Goal: Navigation & Orientation: Find specific page/section

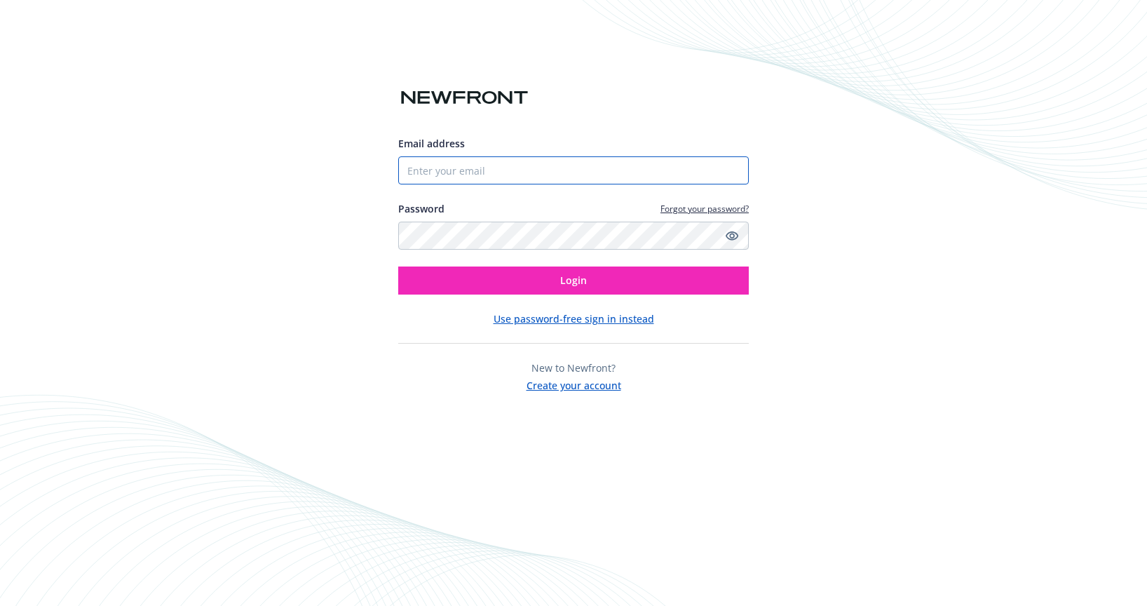
click at [459, 170] on input "Email address" at bounding box center [573, 170] width 351 height 28
paste input "biproducer.demo@newfront.com"
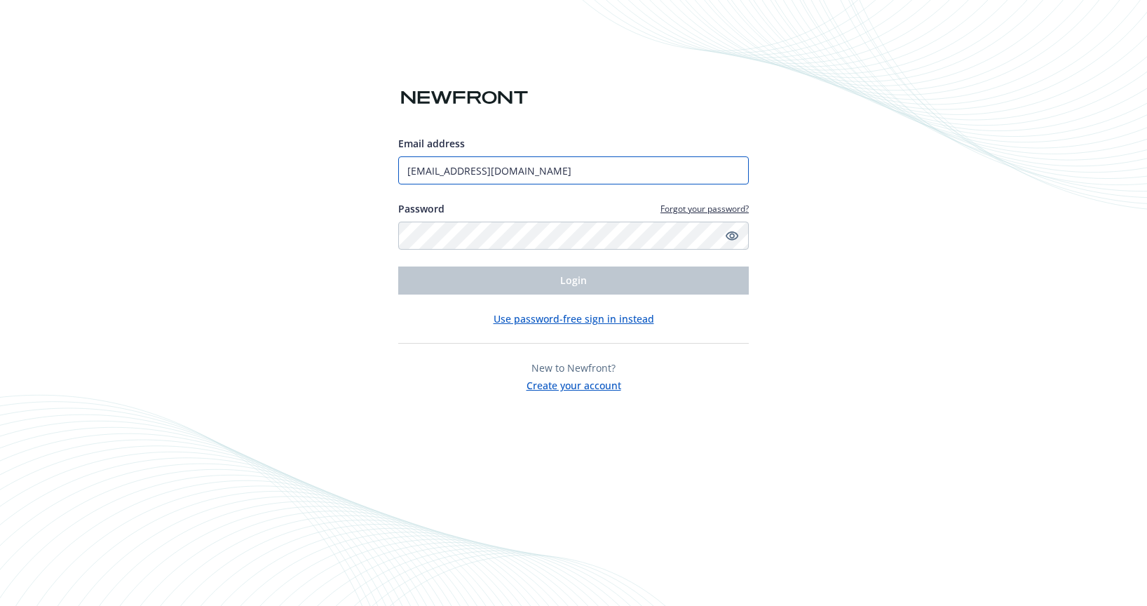
type input "biproducer.demo@newfront.com"
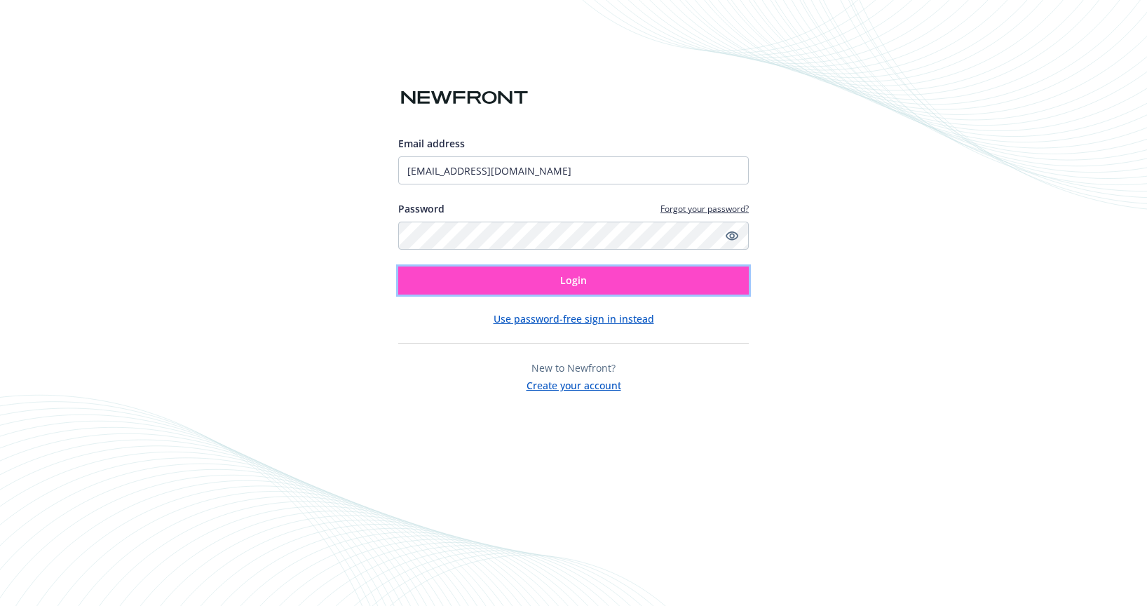
click at [539, 288] on button "Login" at bounding box center [573, 280] width 351 height 28
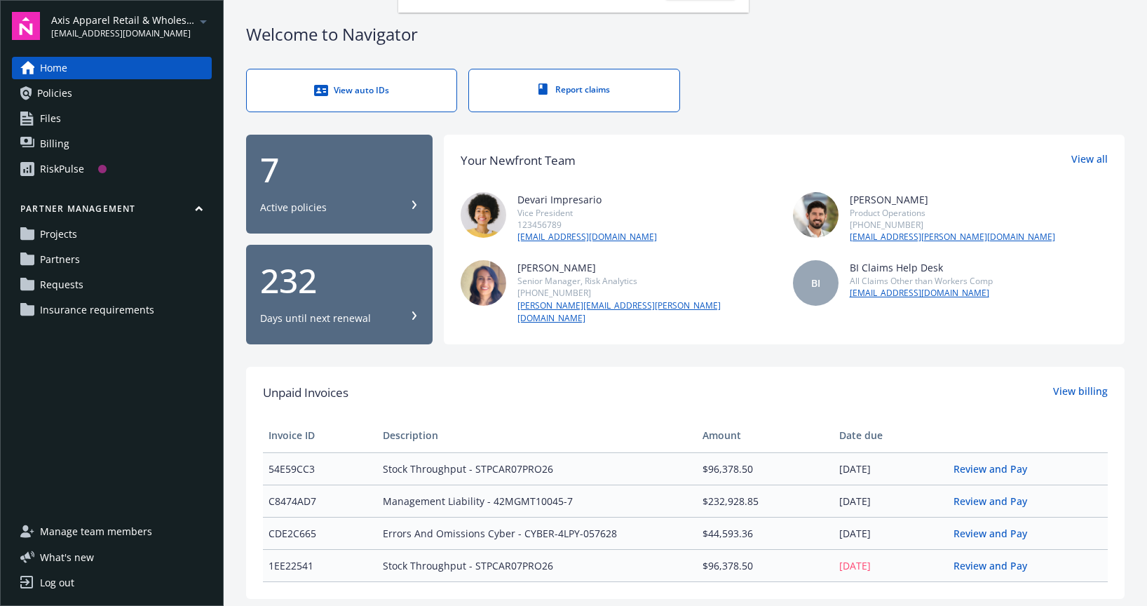
click at [170, 20] on span "Axis Apparel Retail & Wholesale, LLC" at bounding box center [123, 20] width 144 height 15
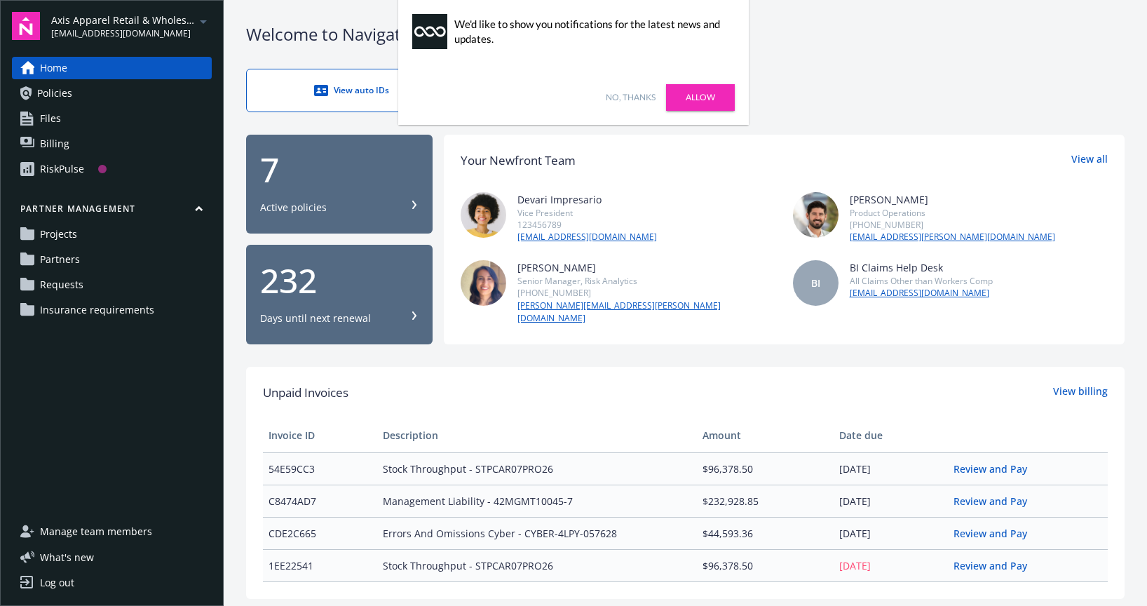
click at [630, 97] on link "No, thanks" at bounding box center [631, 97] width 50 height 13
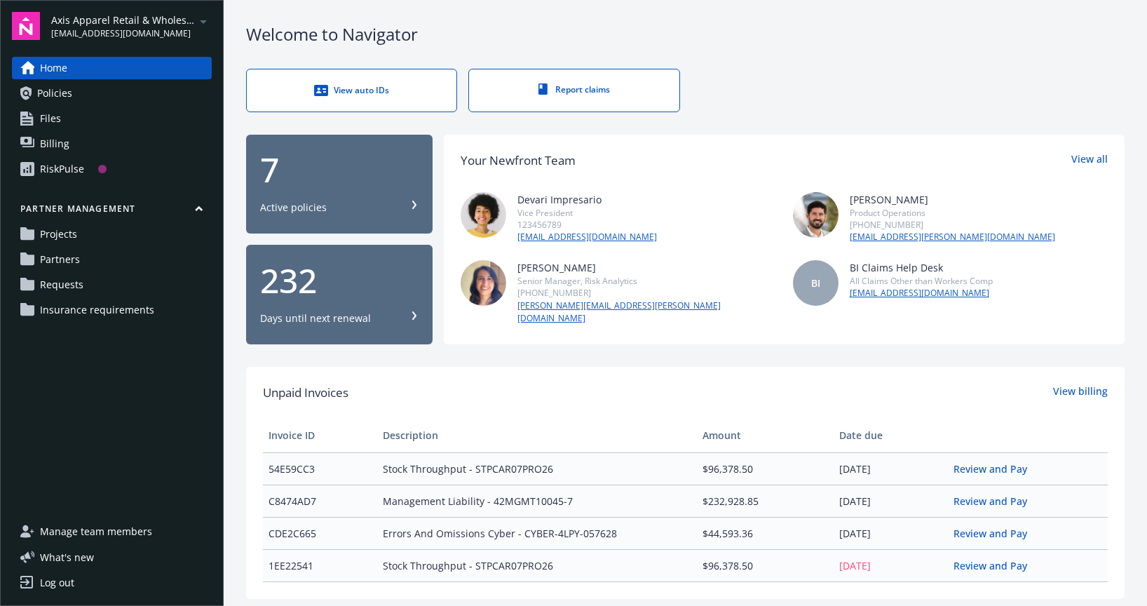
click at [184, 27] on span "[EMAIL_ADDRESS][DOMAIN_NAME]" at bounding box center [123, 33] width 144 height 13
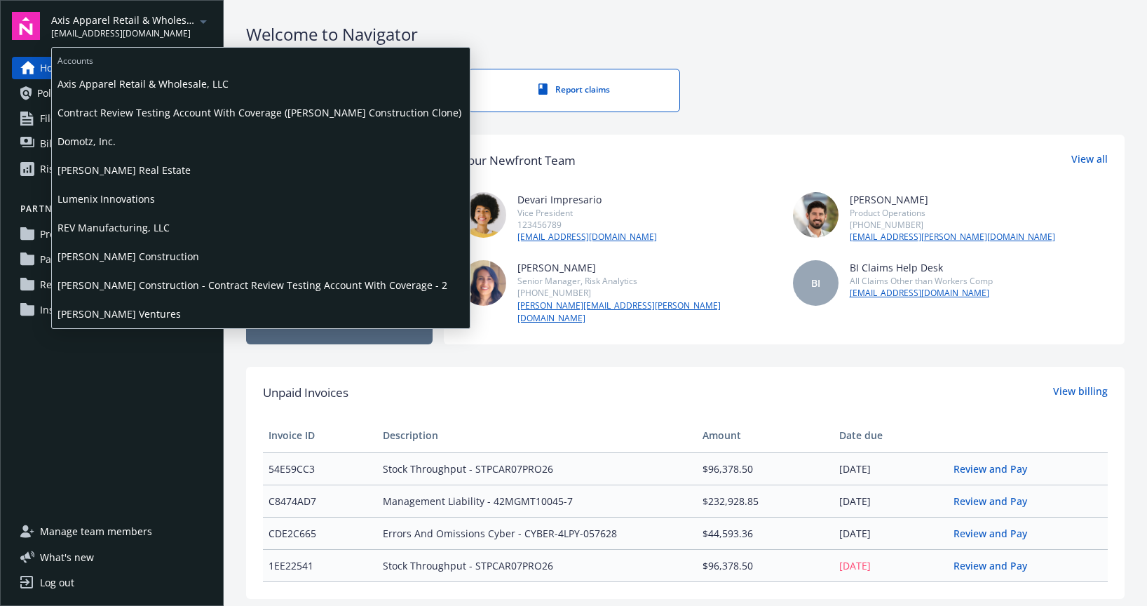
click at [151, 256] on span "[PERSON_NAME] Construction" at bounding box center [260, 256] width 407 height 29
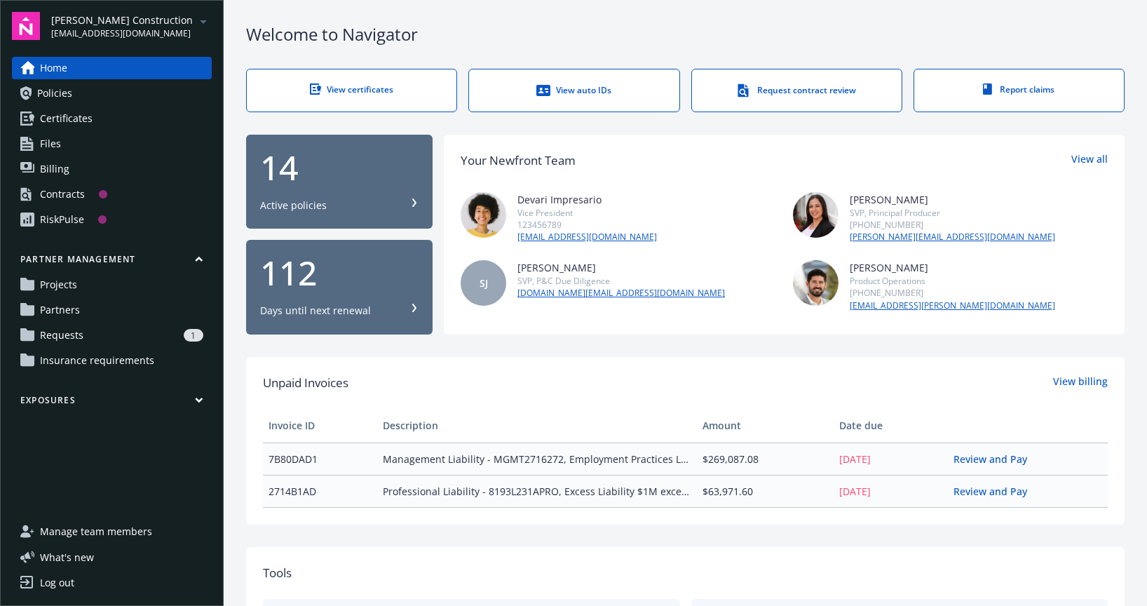
click at [71, 225] on div "RiskPulse" at bounding box center [62, 219] width 44 height 22
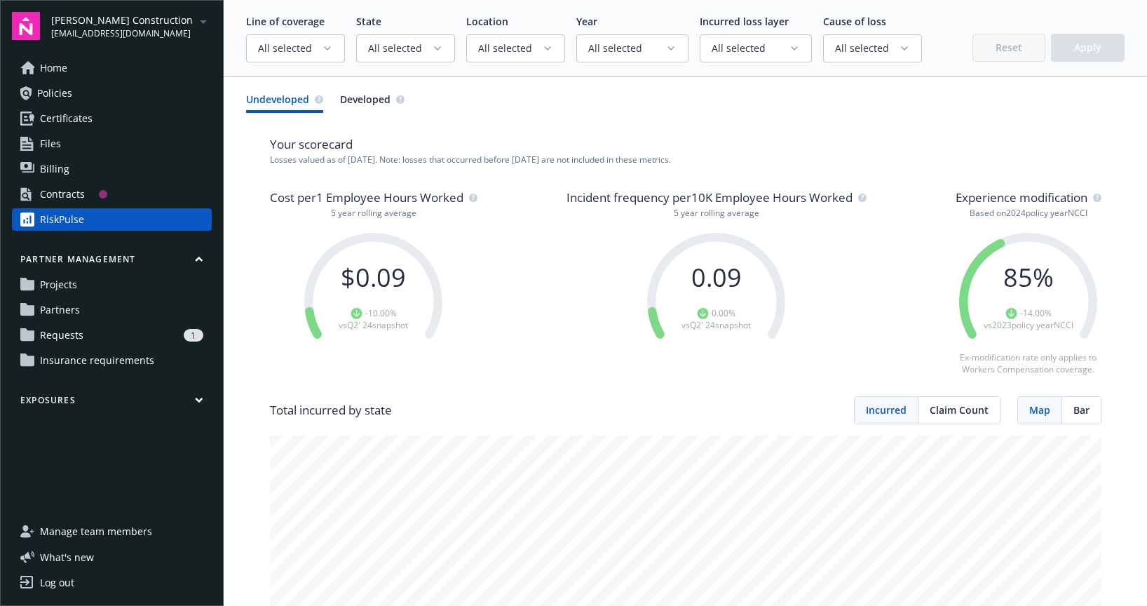
click at [72, 196] on div "Contracts" at bounding box center [62, 194] width 45 height 22
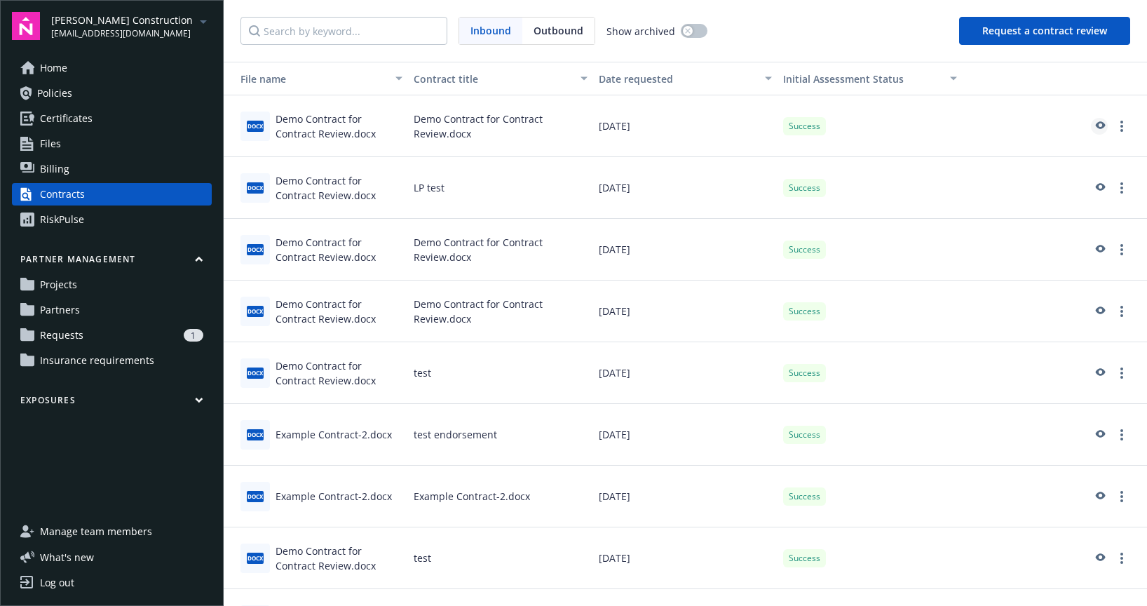
click at [1102, 123] on icon "preview" at bounding box center [1101, 125] width 10 height 8
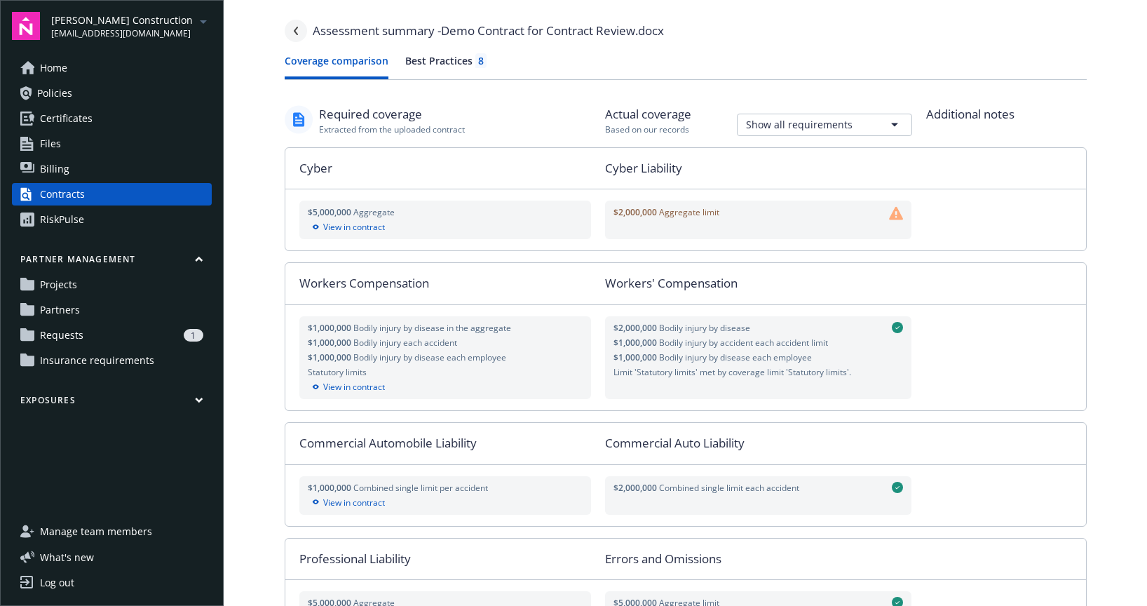
click at [296, 32] on icon "Navigate back" at bounding box center [295, 31] width 4 height 8
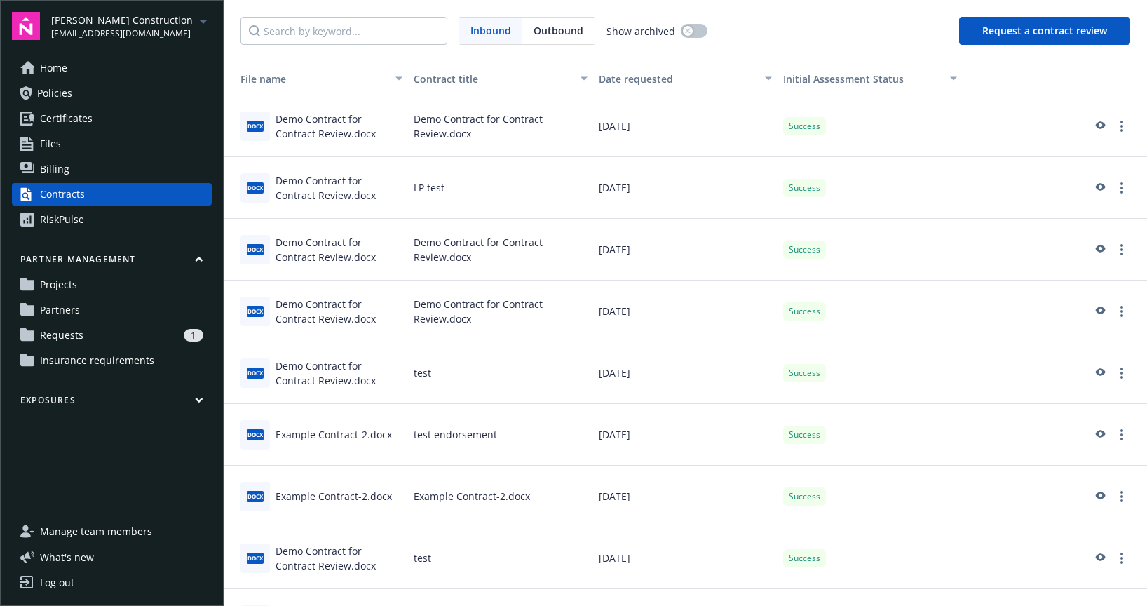
click at [65, 174] on span "Billing" at bounding box center [54, 169] width 29 height 22
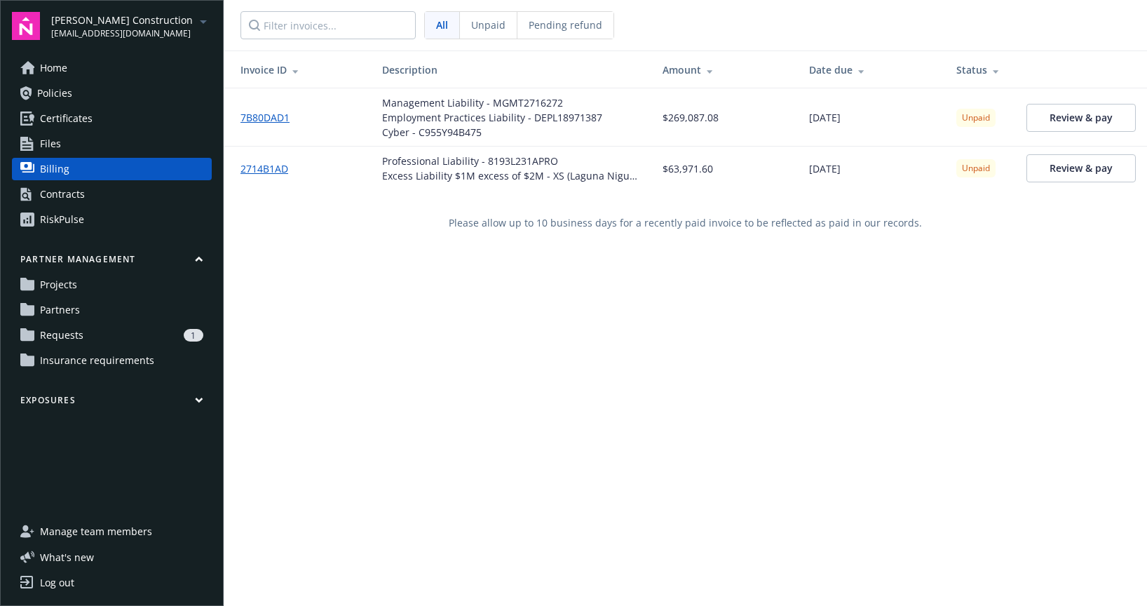
click at [50, 151] on span "Files" at bounding box center [50, 144] width 21 height 22
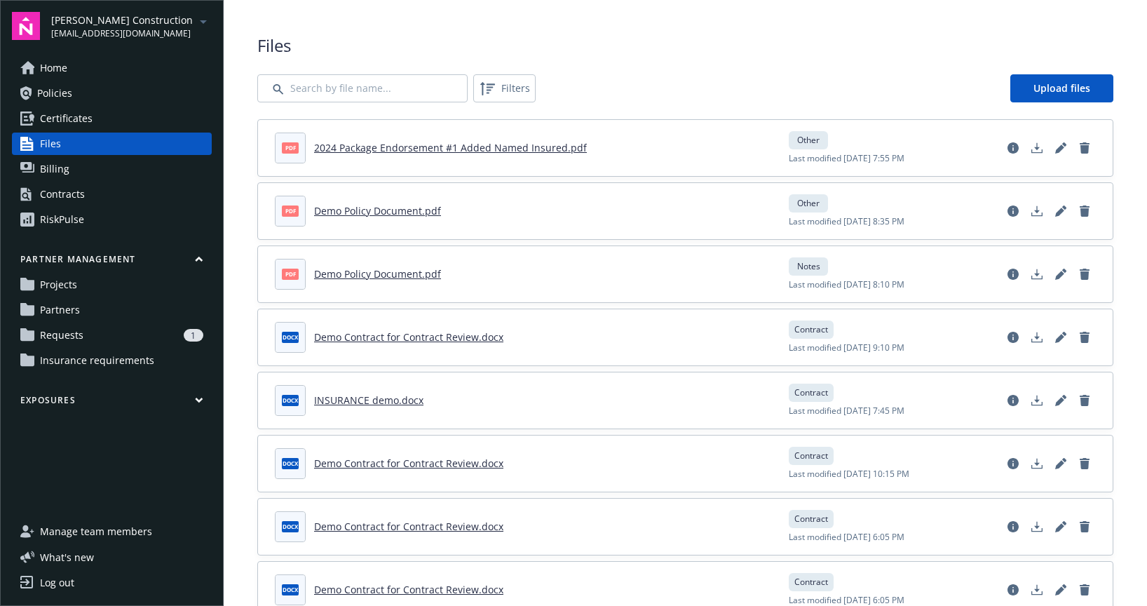
click at [68, 126] on span "Certificates" at bounding box center [66, 118] width 53 height 22
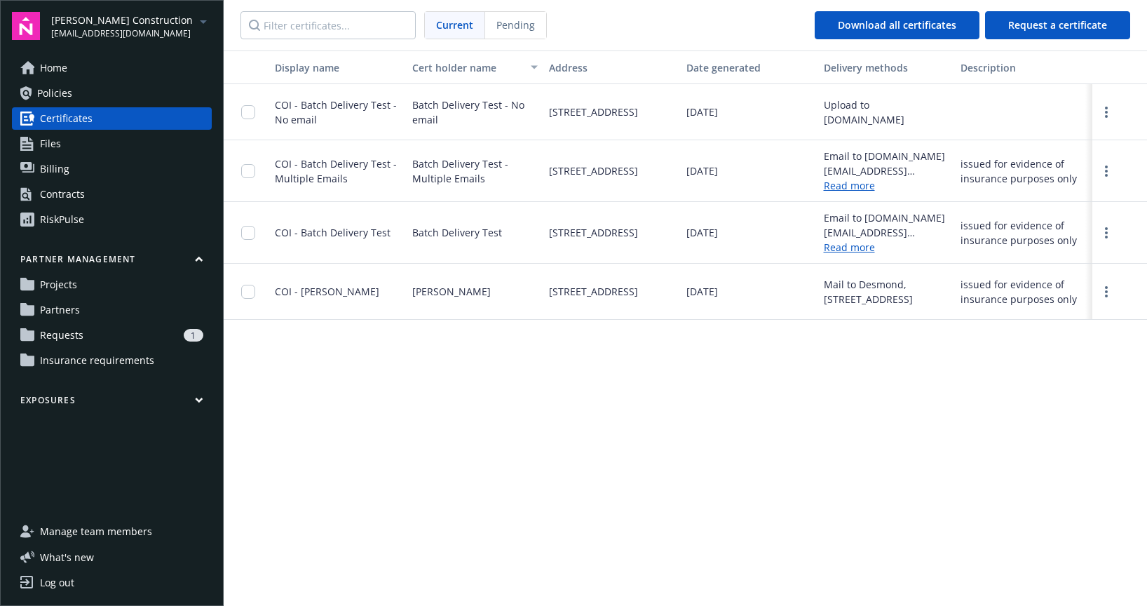
click at [61, 93] on span "Policies" at bounding box center [54, 93] width 35 height 22
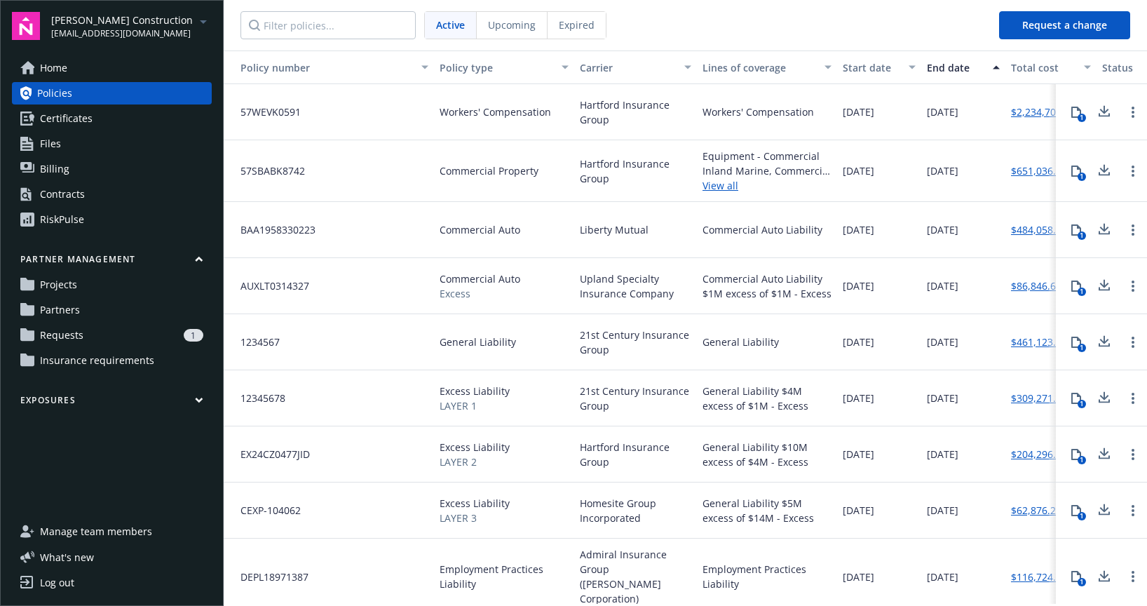
click at [68, 277] on span "Projects" at bounding box center [58, 284] width 37 height 22
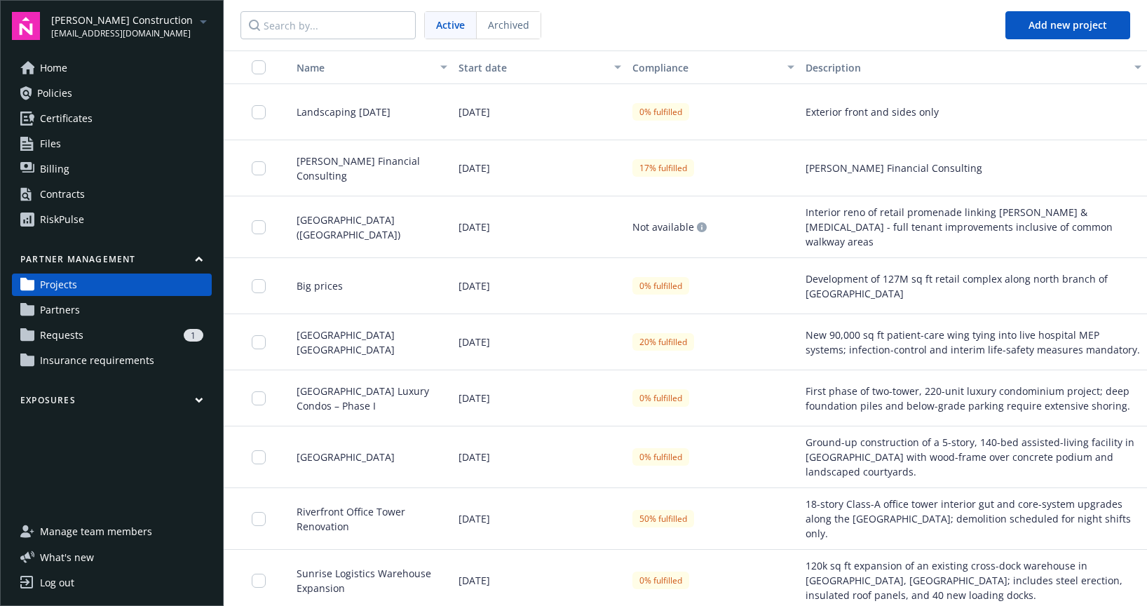
click at [67, 309] on span "Partners" at bounding box center [60, 310] width 40 height 22
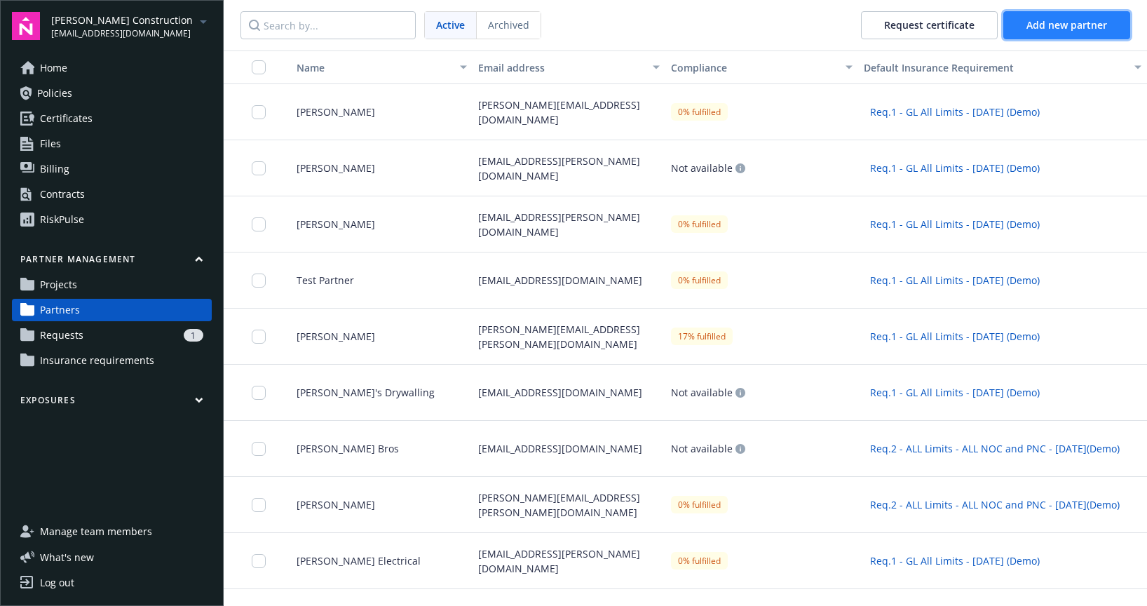
click at [1058, 29] on span "Add new partner" at bounding box center [1066, 24] width 81 height 13
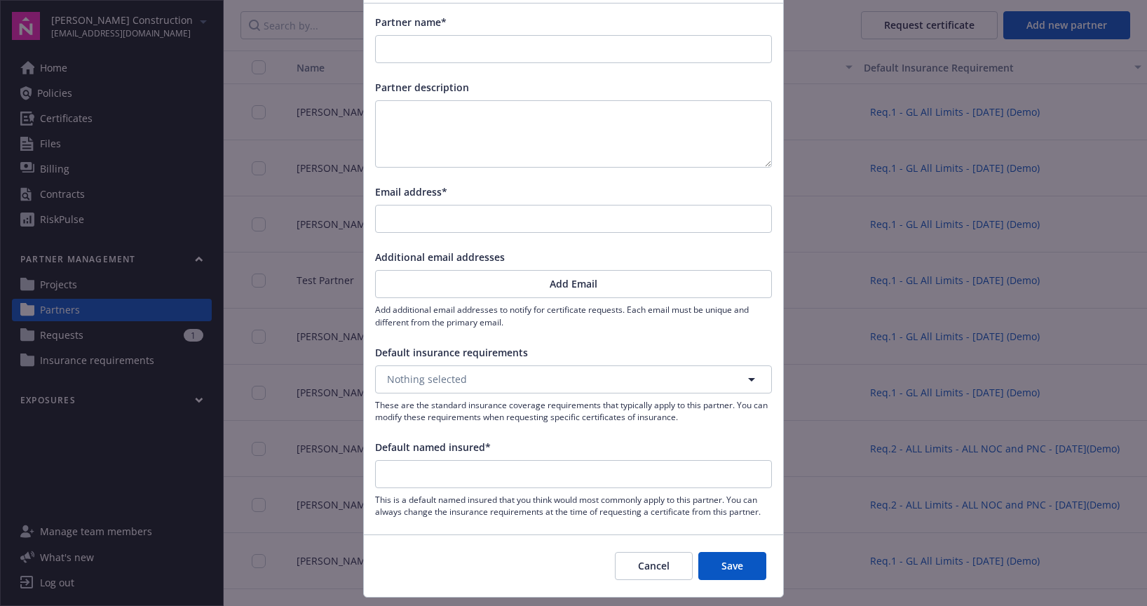
scroll to position [99, 0]
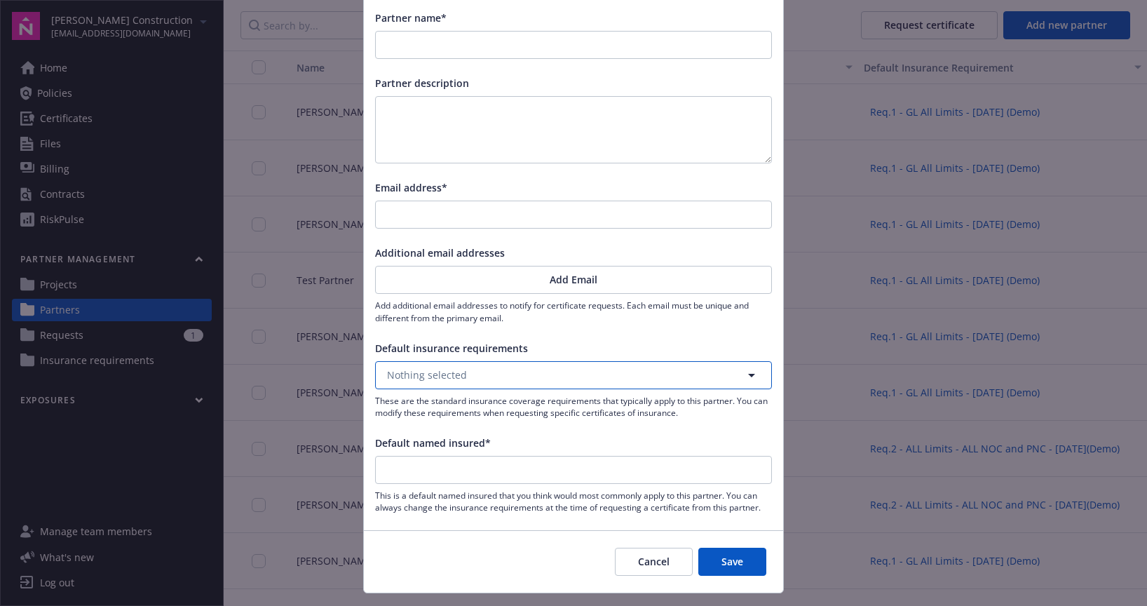
click at [746, 373] on icon "button" at bounding box center [751, 375] width 17 height 17
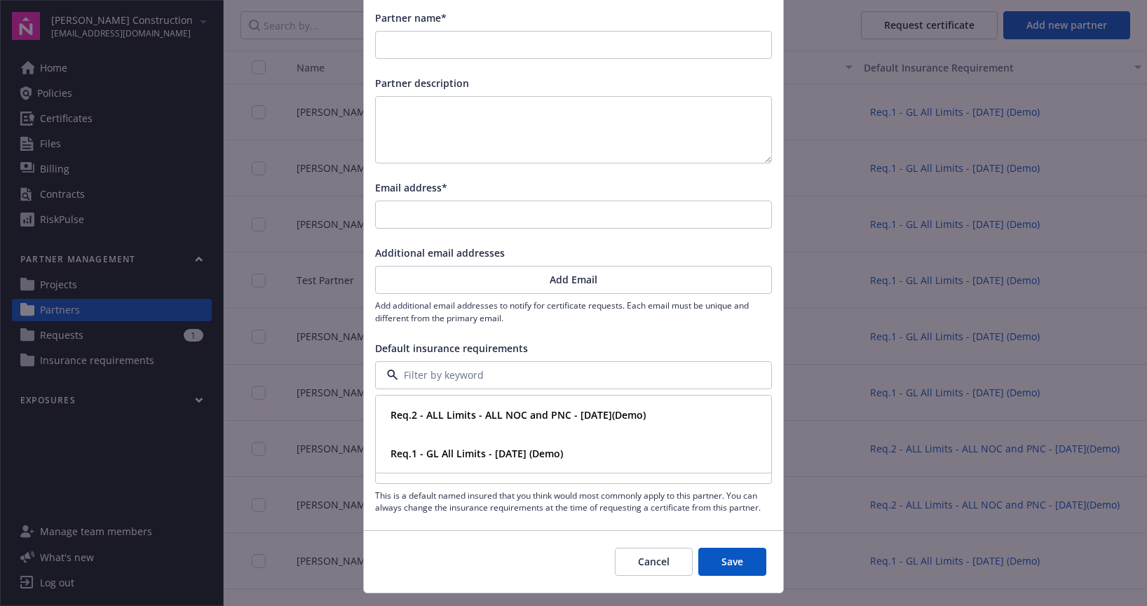
click at [537, 498] on span "This is a default named insured that you think would most commonly apply to thi…" at bounding box center [573, 501] width 397 height 24
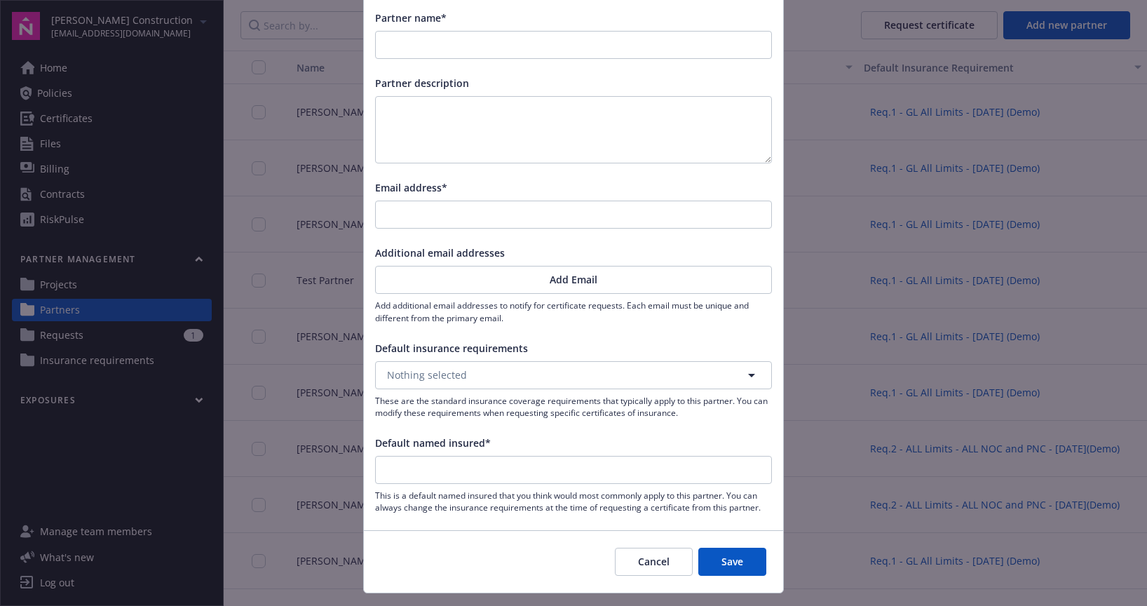
click at [644, 557] on button "Cancel" at bounding box center [654, 562] width 78 height 28
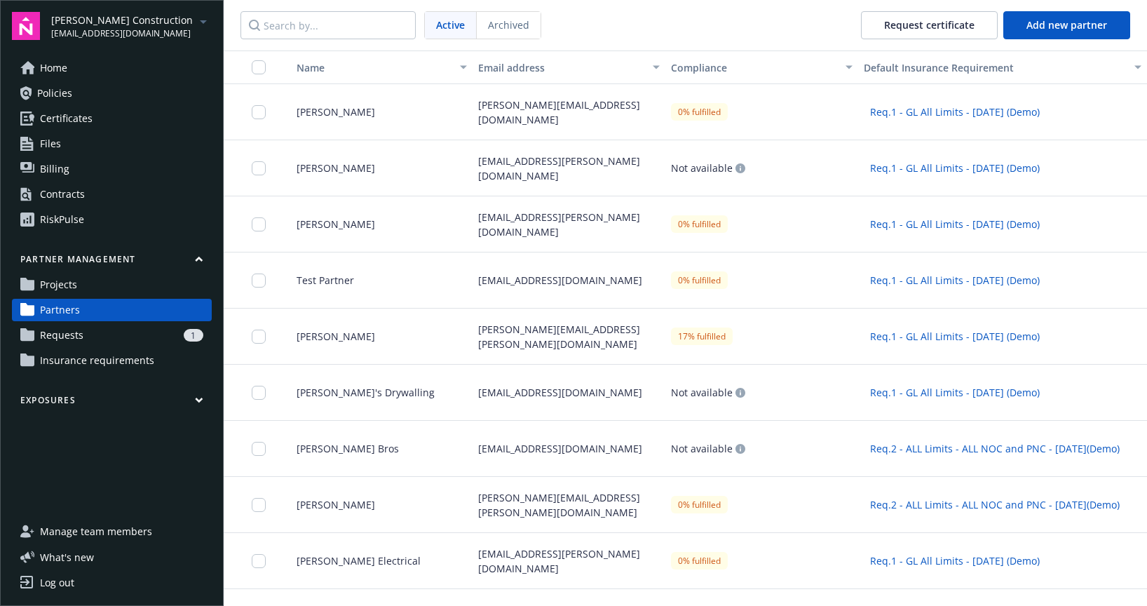
click at [69, 332] on span "Requests" at bounding box center [61, 335] width 43 height 22
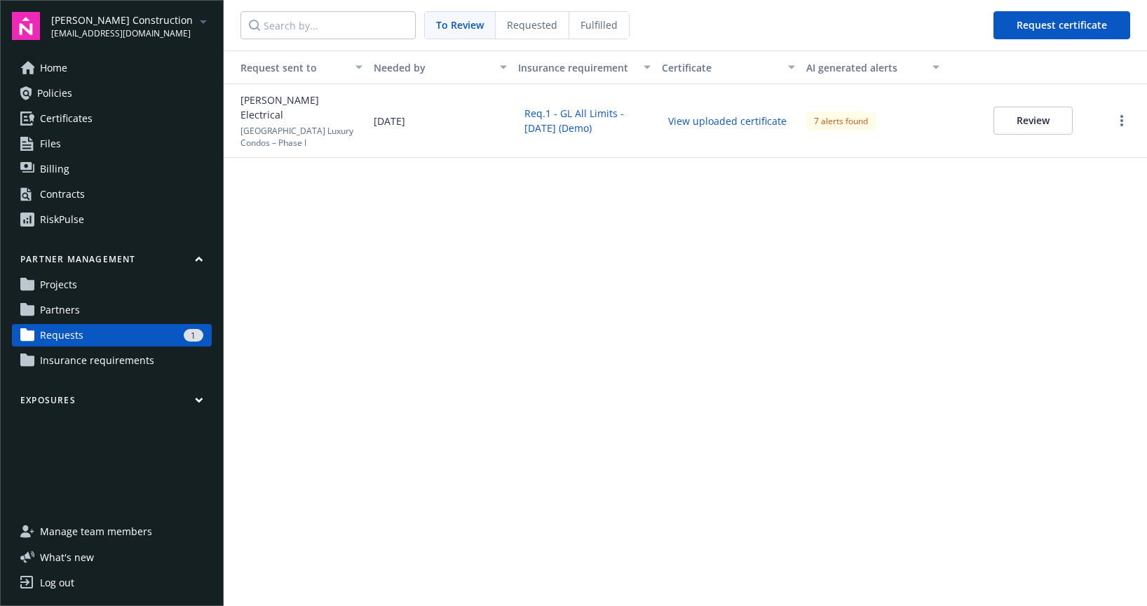
click at [97, 359] on span "Insurance requirements" at bounding box center [97, 360] width 114 height 22
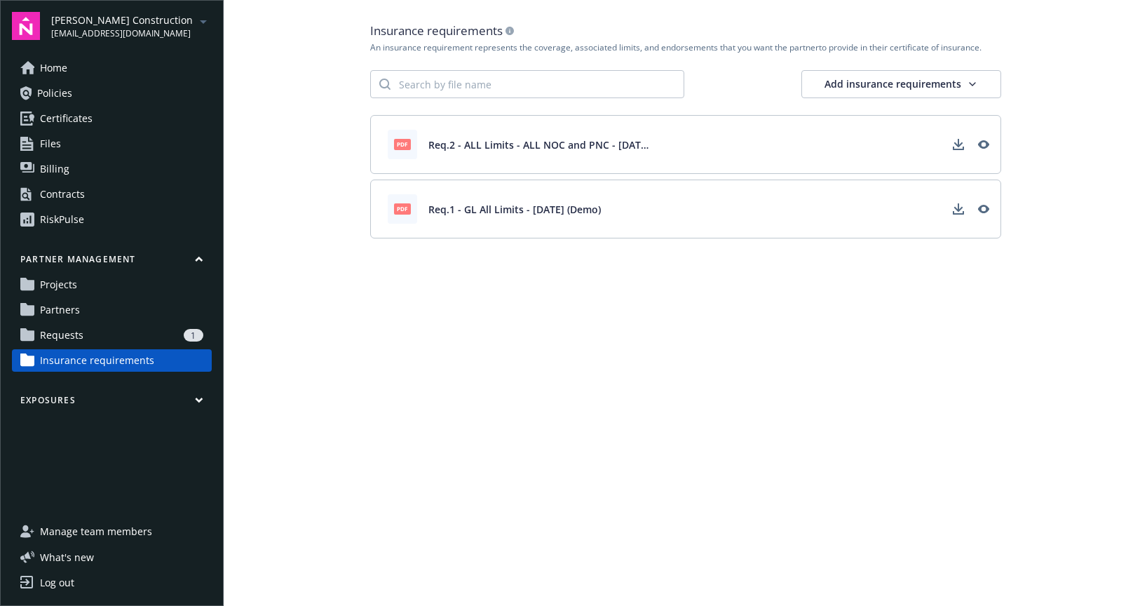
click at [203, 400] on button "Exposures" at bounding box center [112, 403] width 200 height 18
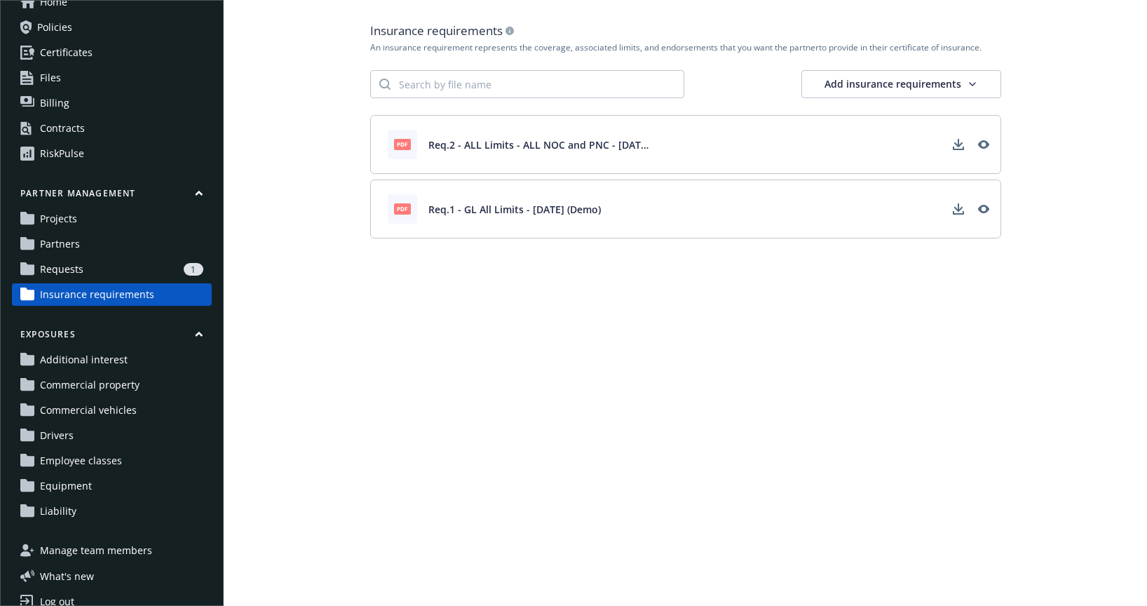
scroll to position [85, 0]
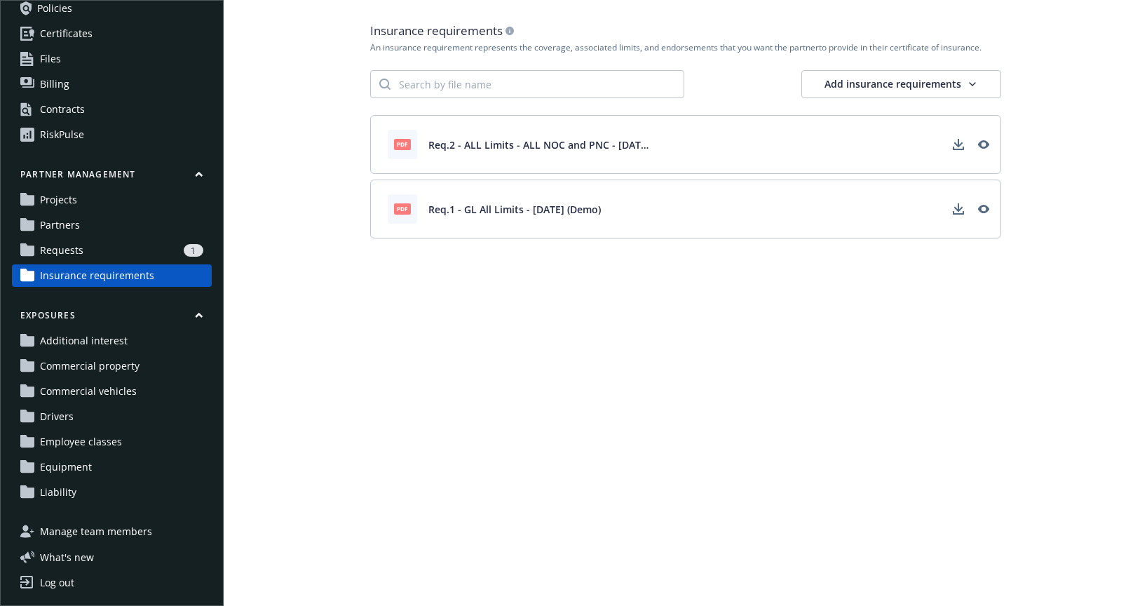
click at [94, 346] on span "Additional interest" at bounding box center [84, 341] width 88 height 22
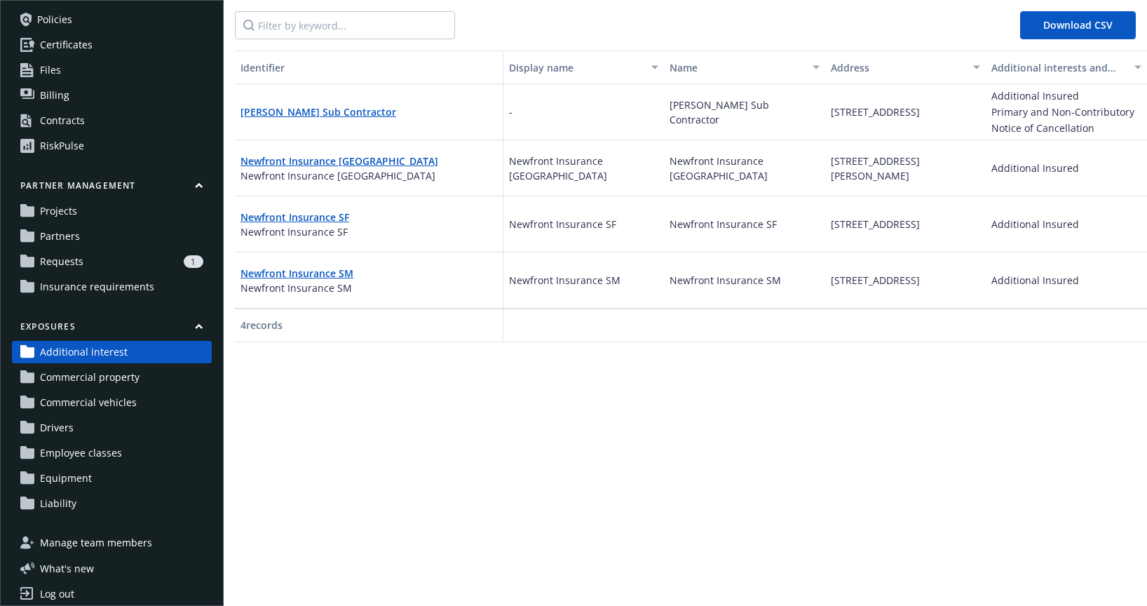
scroll to position [85, 0]
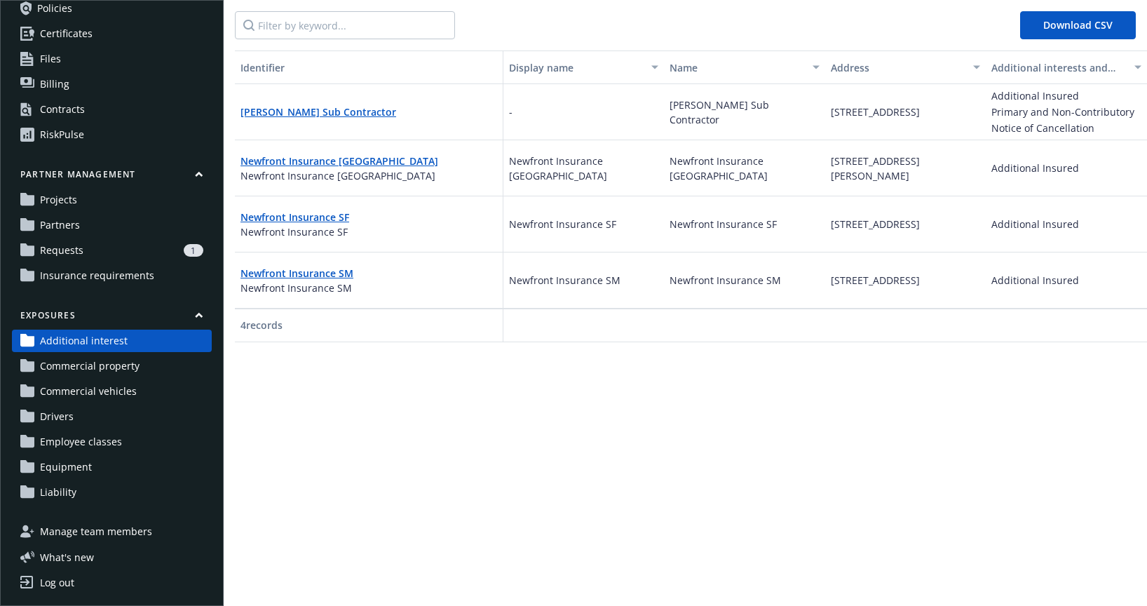
click at [93, 363] on span "Commercial property" at bounding box center [90, 366] width 100 height 22
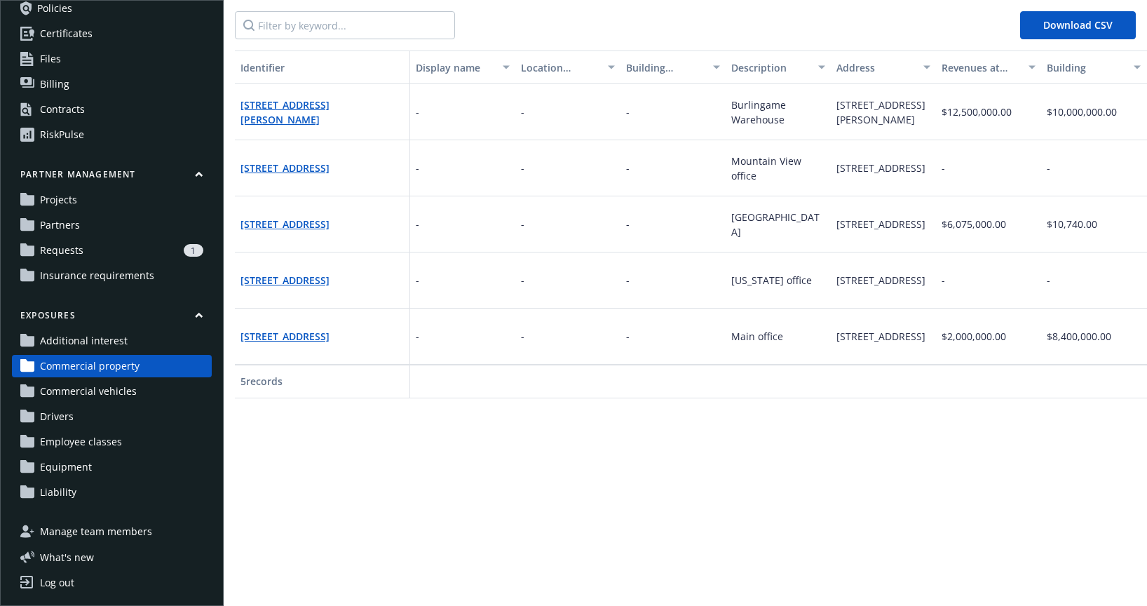
click at [87, 392] on span "Commercial vehicles" at bounding box center [88, 391] width 97 height 22
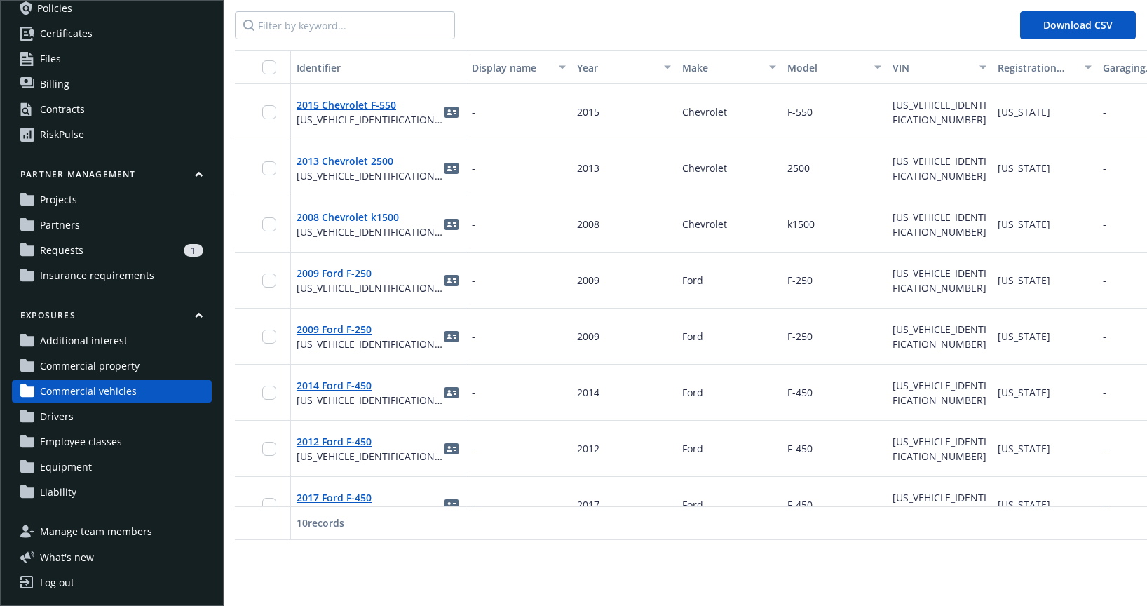
click at [78, 413] on link "Drivers" at bounding box center [112, 416] width 200 height 22
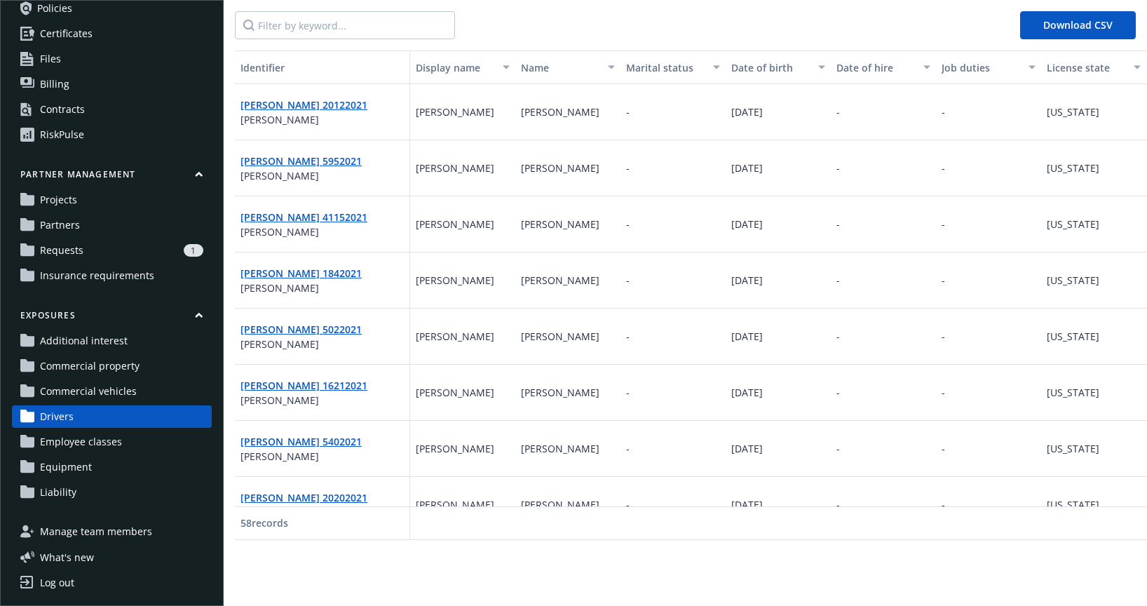
click at [78, 445] on span "Employee classes" at bounding box center [81, 442] width 82 height 22
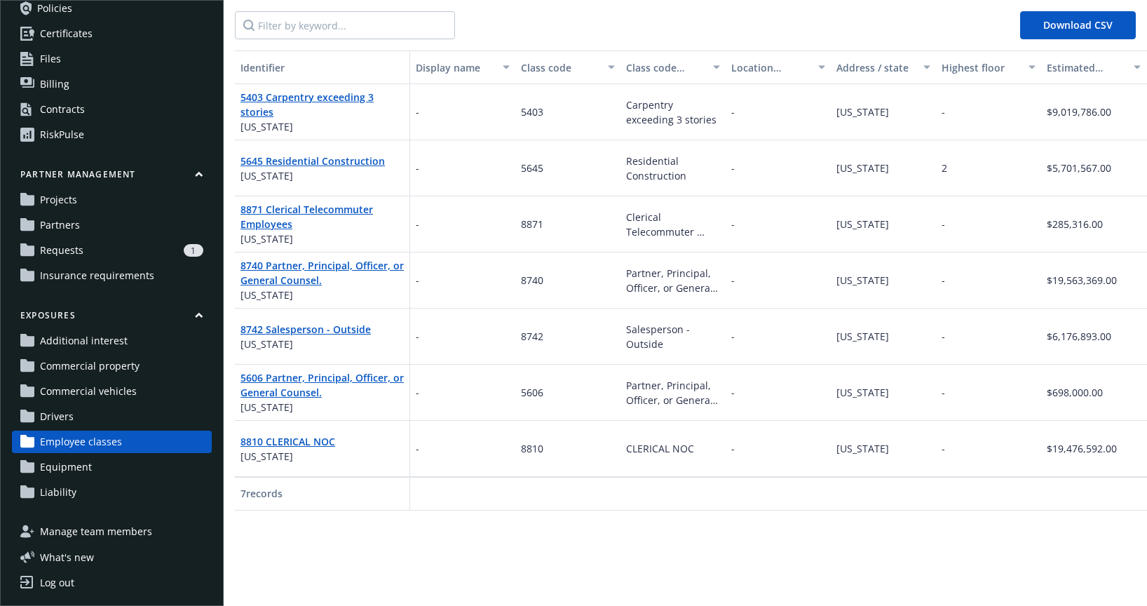
click at [79, 473] on span "Equipment" at bounding box center [66, 467] width 52 height 22
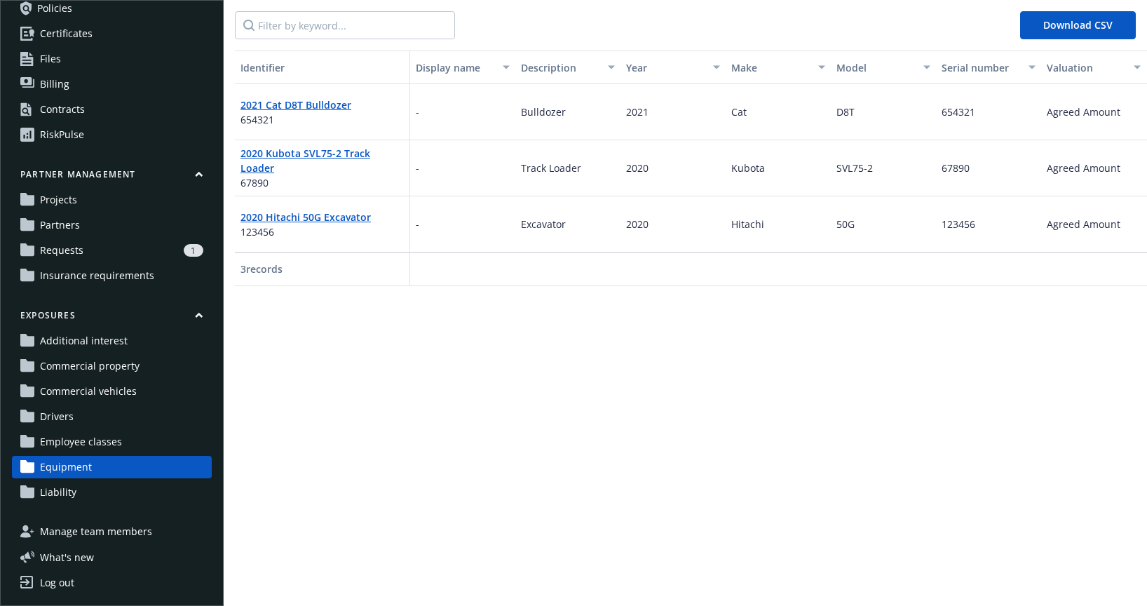
click at [78, 493] on link "Liability" at bounding box center [112, 492] width 200 height 22
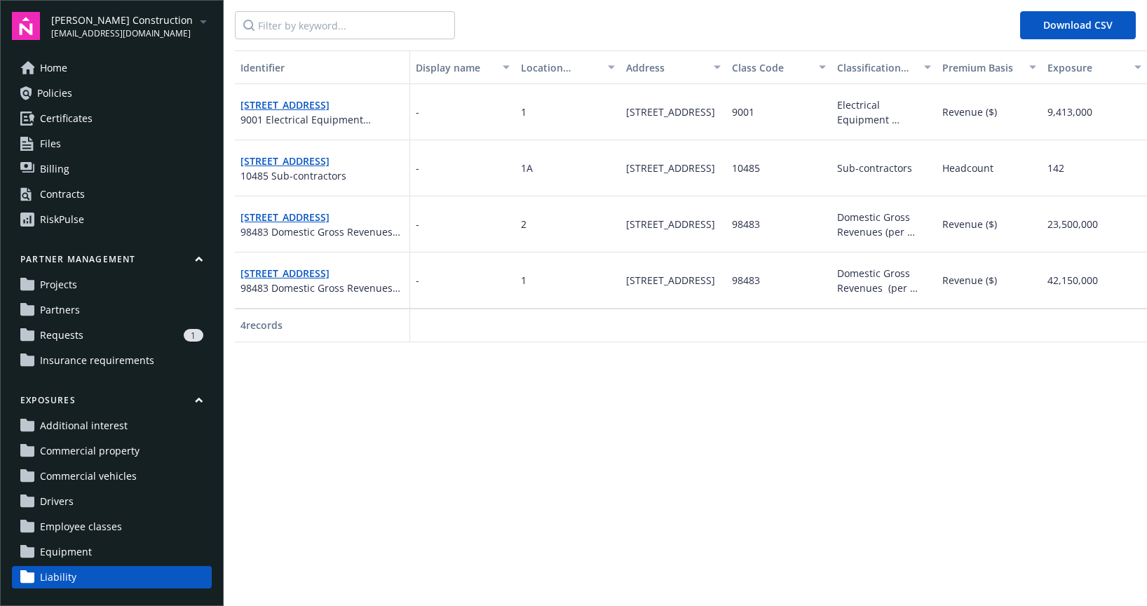
click at [197, 24] on icon "arrowDropDown" at bounding box center [203, 21] width 17 height 17
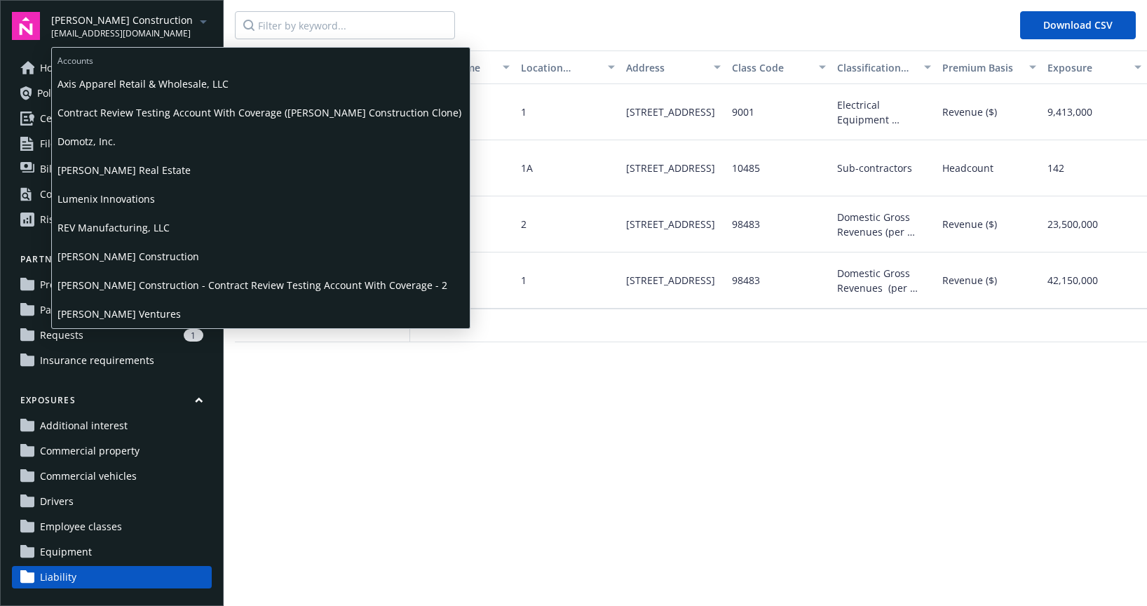
click at [168, 204] on span "Lumenix Innovations" at bounding box center [260, 198] width 407 height 29
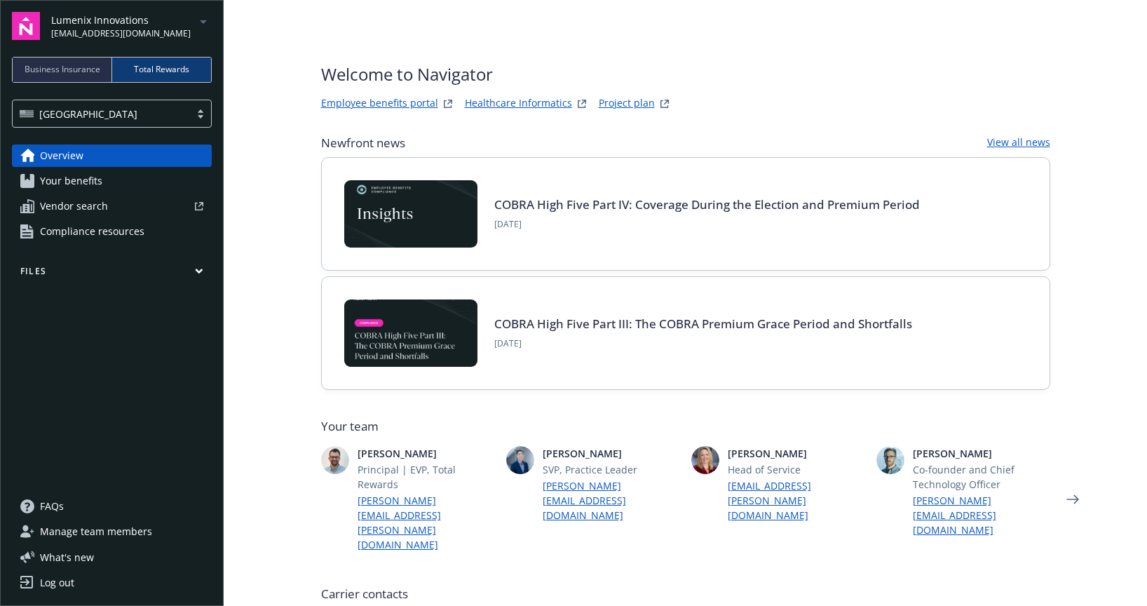
click at [198, 25] on icon "arrowDropDown" at bounding box center [203, 21] width 17 height 17
click at [159, 365] on div "Overview Your benefits Vendor search Compliance resources Files" at bounding box center [112, 311] width 200 height 334
click at [83, 72] on span "Business Insurance" at bounding box center [63, 69] width 76 height 13
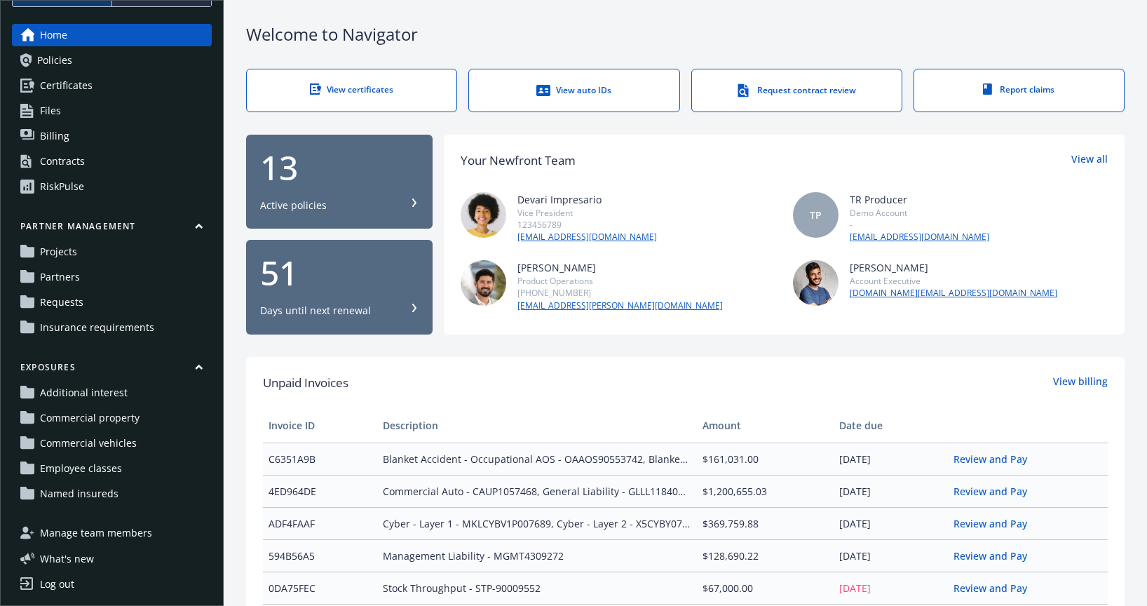
scroll to position [77, 0]
click at [100, 487] on span "Named insureds" at bounding box center [79, 492] width 79 height 22
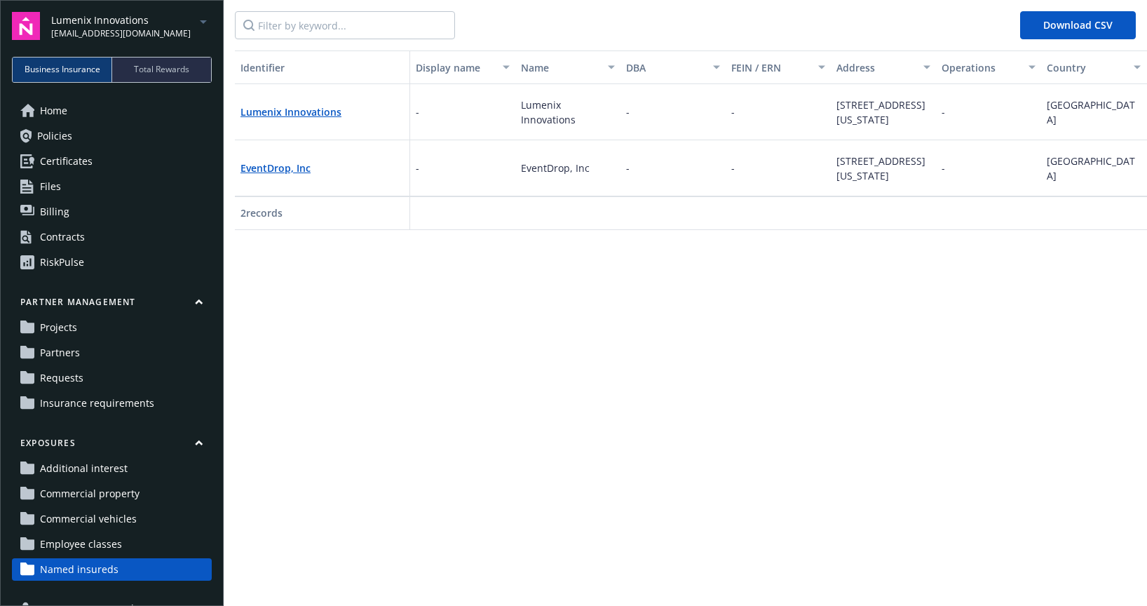
click at [79, 544] on span "Employee classes" at bounding box center [81, 544] width 82 height 22
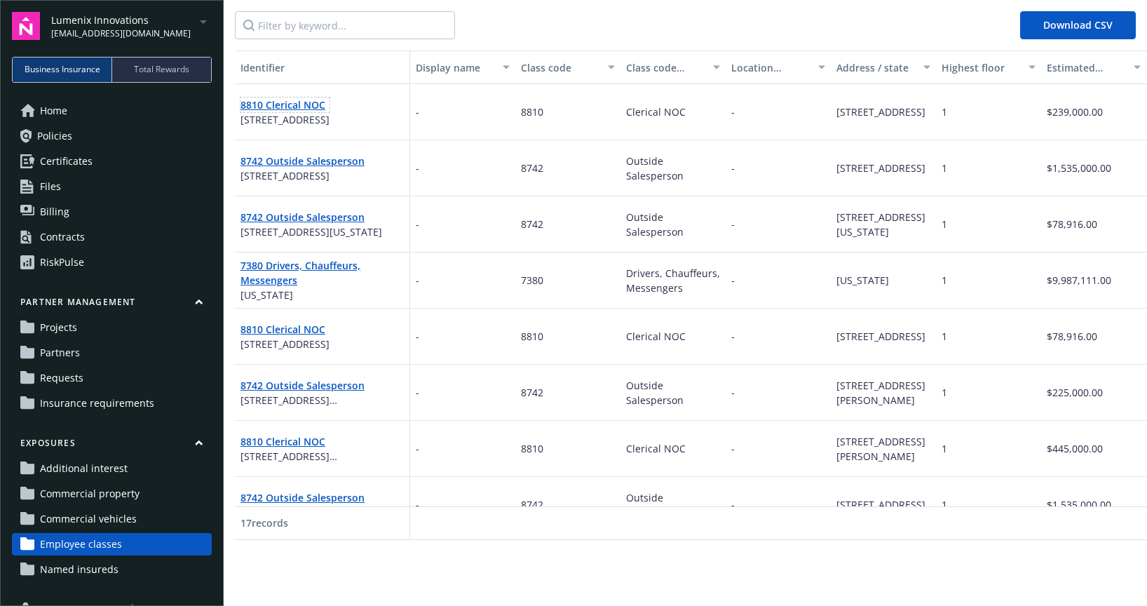
click at [301, 105] on link "8810 Clerical NOC" at bounding box center [282, 104] width 85 height 13
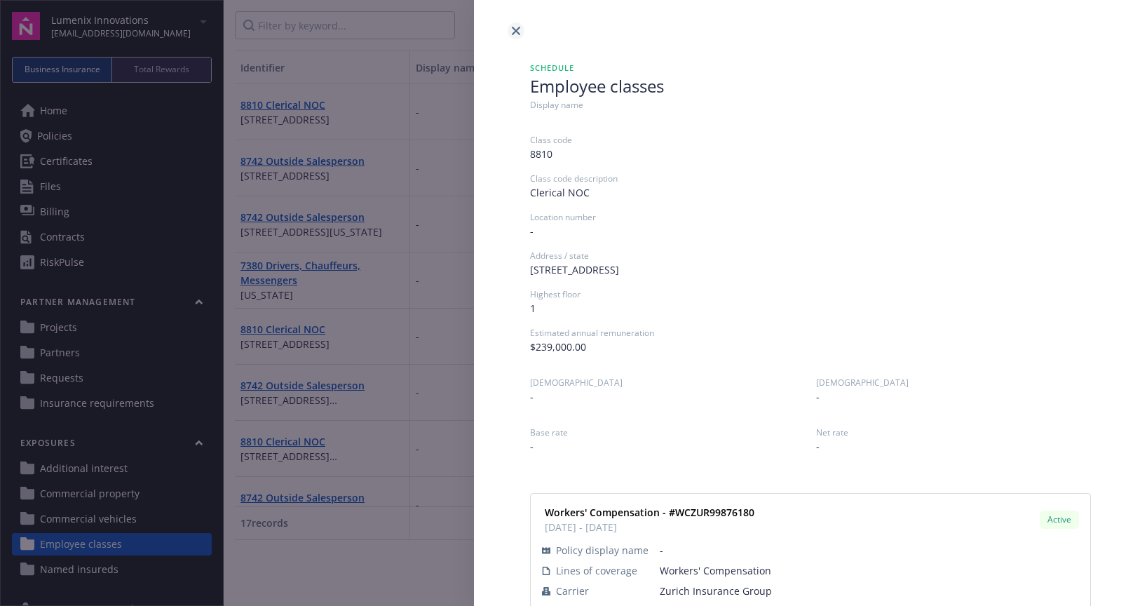
click at [519, 27] on icon "close" at bounding box center [516, 31] width 8 height 8
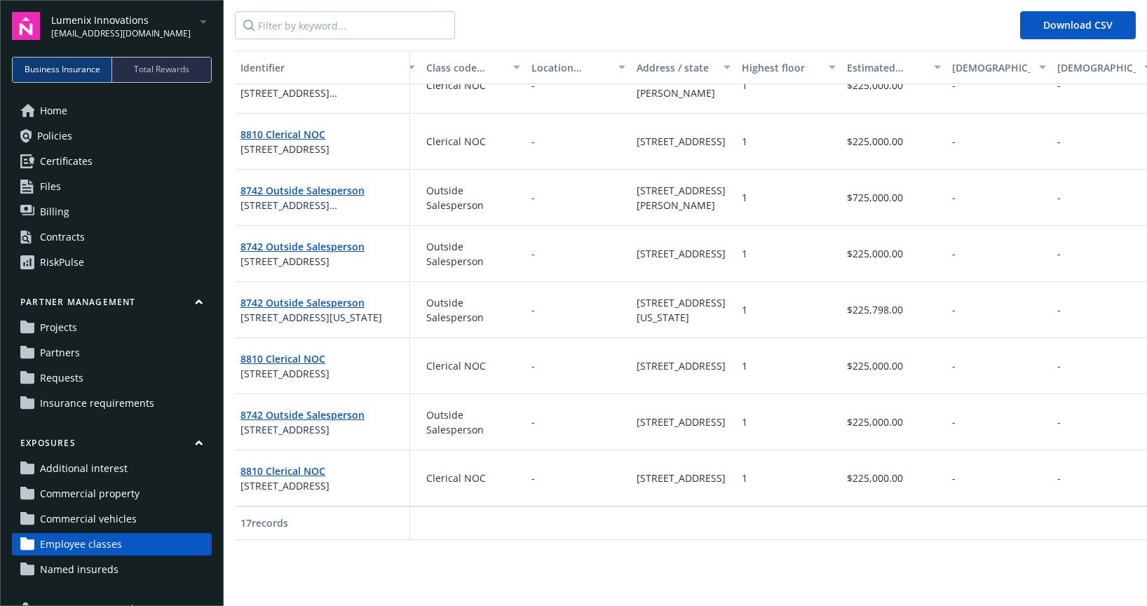
scroll to position [531, 0]
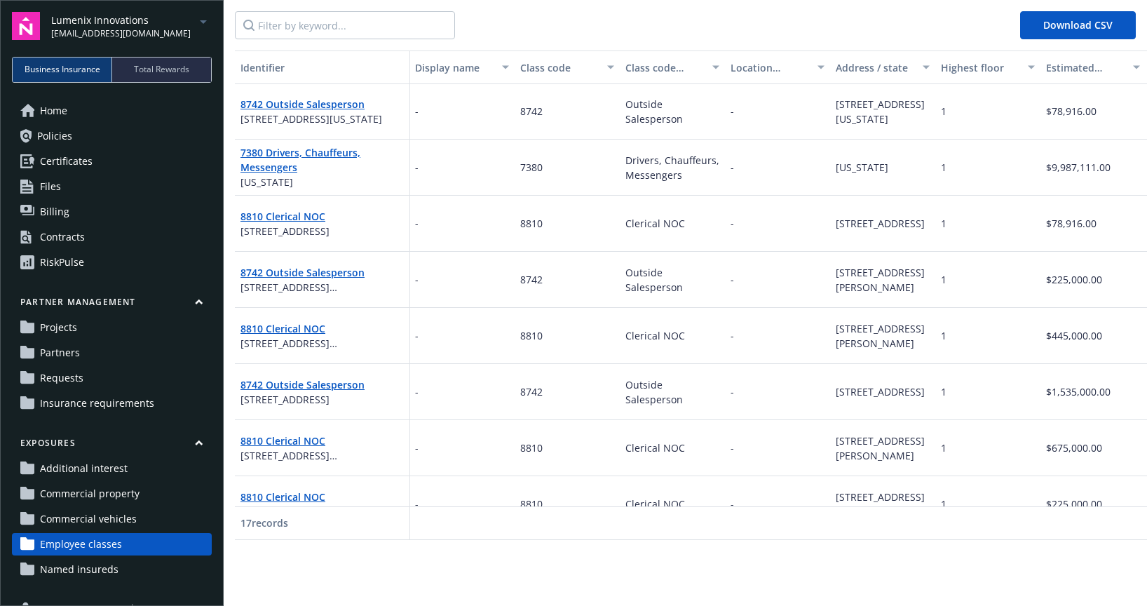
scroll to position [121, 1]
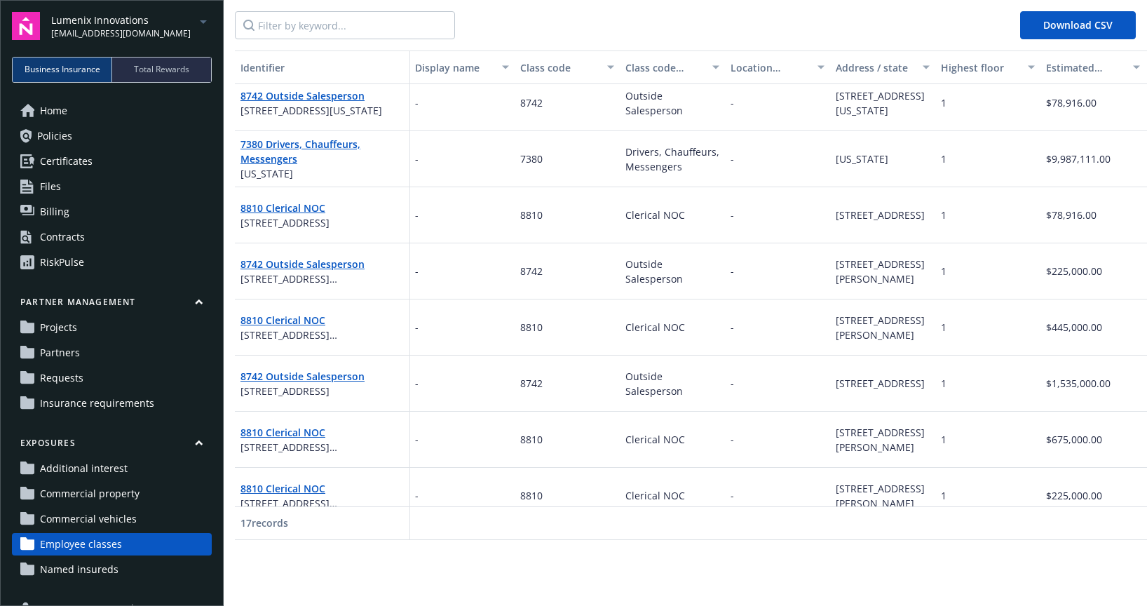
click at [67, 337] on span "Projects" at bounding box center [58, 327] width 37 height 22
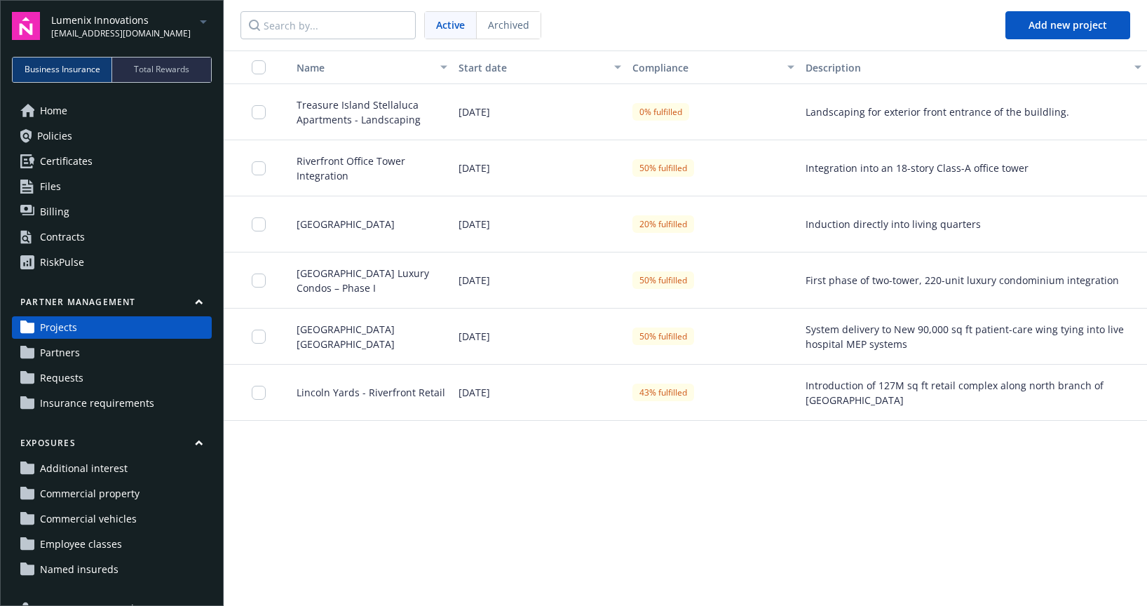
click at [858, 128] on div "Landscaping for exterior front entrance of the buildling." at bounding box center [973, 112] width 347 height 56
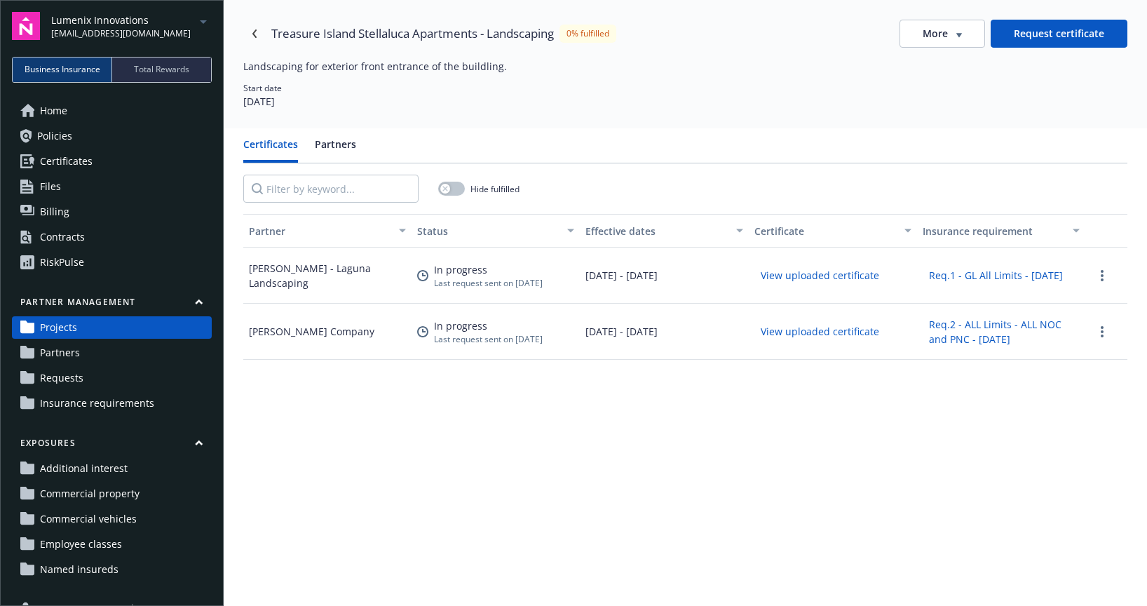
click at [790, 271] on button "View uploaded certificate" at bounding box center [819, 275] width 131 height 22
click at [722, 185] on div "Hide fulfilled" at bounding box center [685, 188] width 884 height 50
click at [93, 351] on link "Partners" at bounding box center [112, 352] width 200 height 22
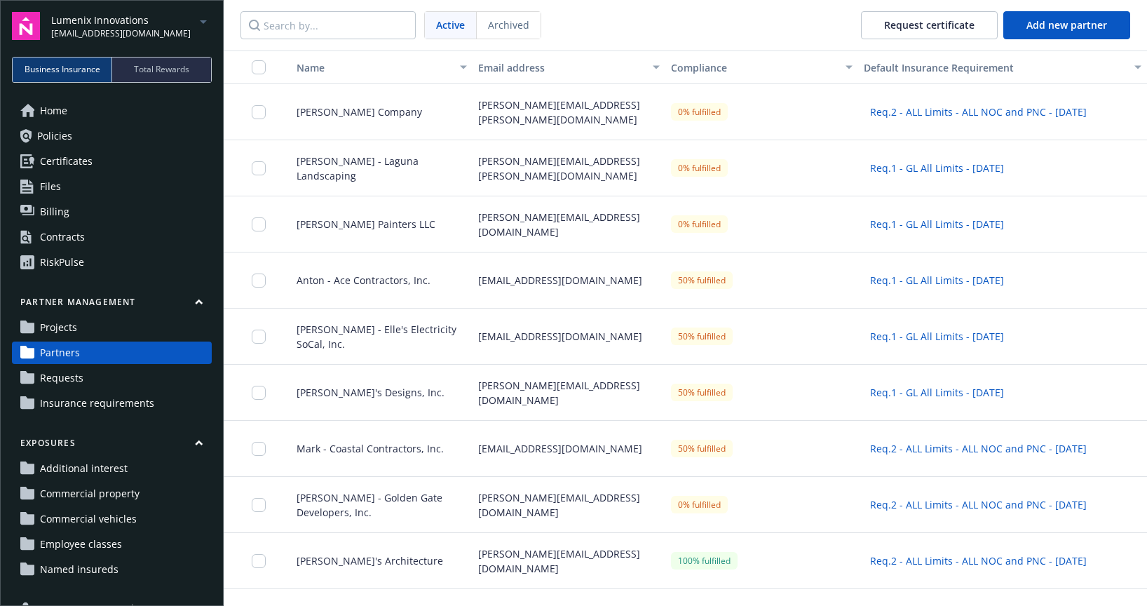
click at [66, 379] on span "Requests" at bounding box center [61, 378] width 43 height 22
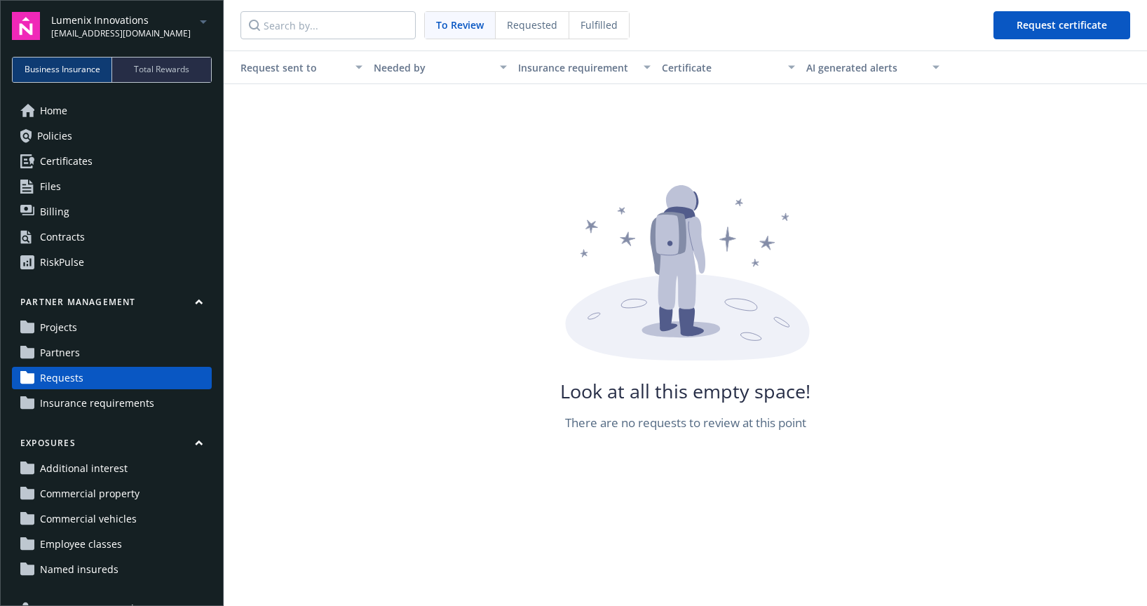
click at [93, 405] on span "Insurance requirements" at bounding box center [97, 403] width 114 height 22
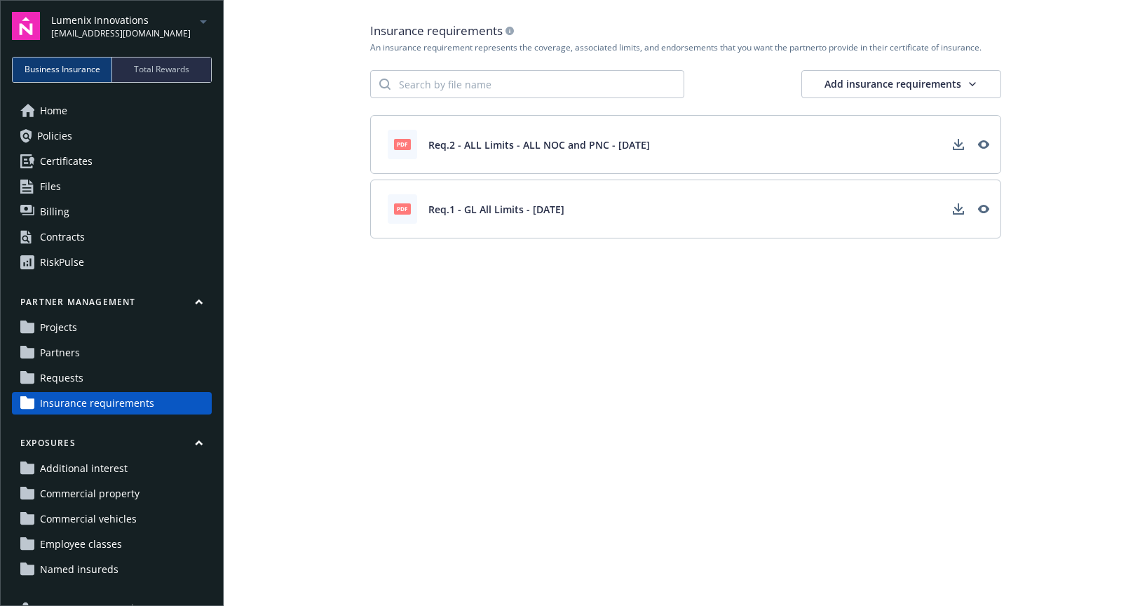
click at [197, 304] on icon "button" at bounding box center [199, 302] width 8 height 6
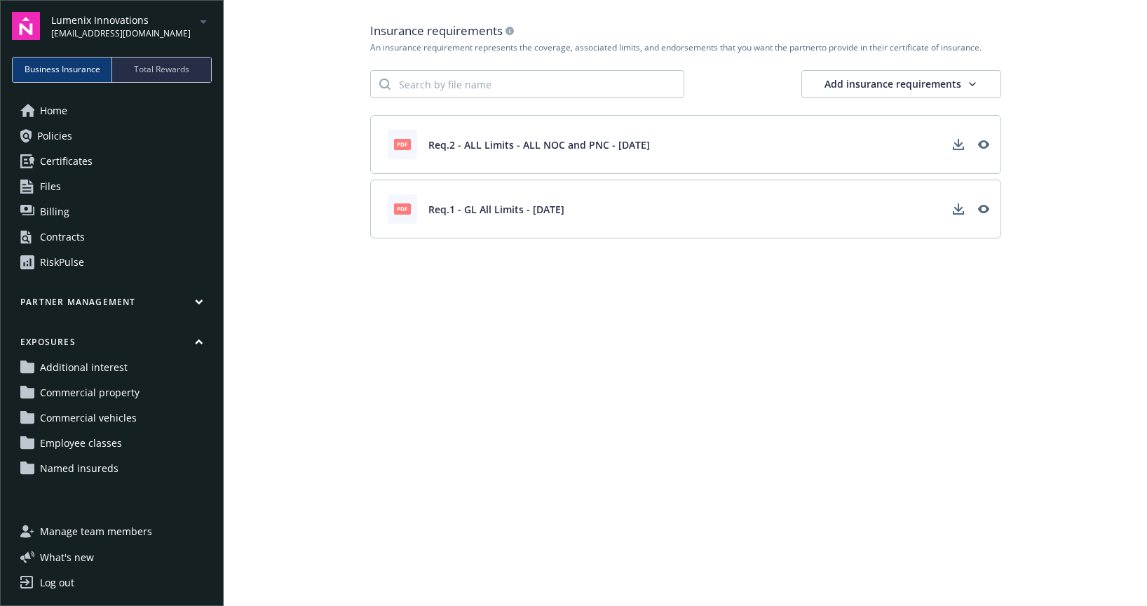
click at [202, 341] on icon "button" at bounding box center [199, 342] width 8 height 6
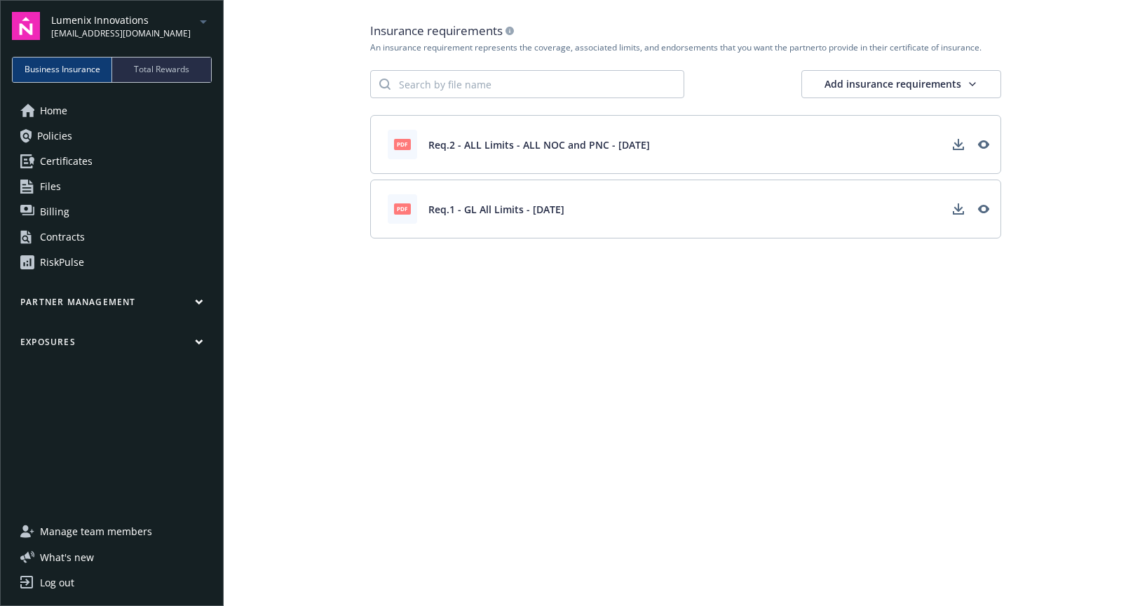
click at [175, 60] on div "Total Rewards" at bounding box center [161, 69] width 99 height 25
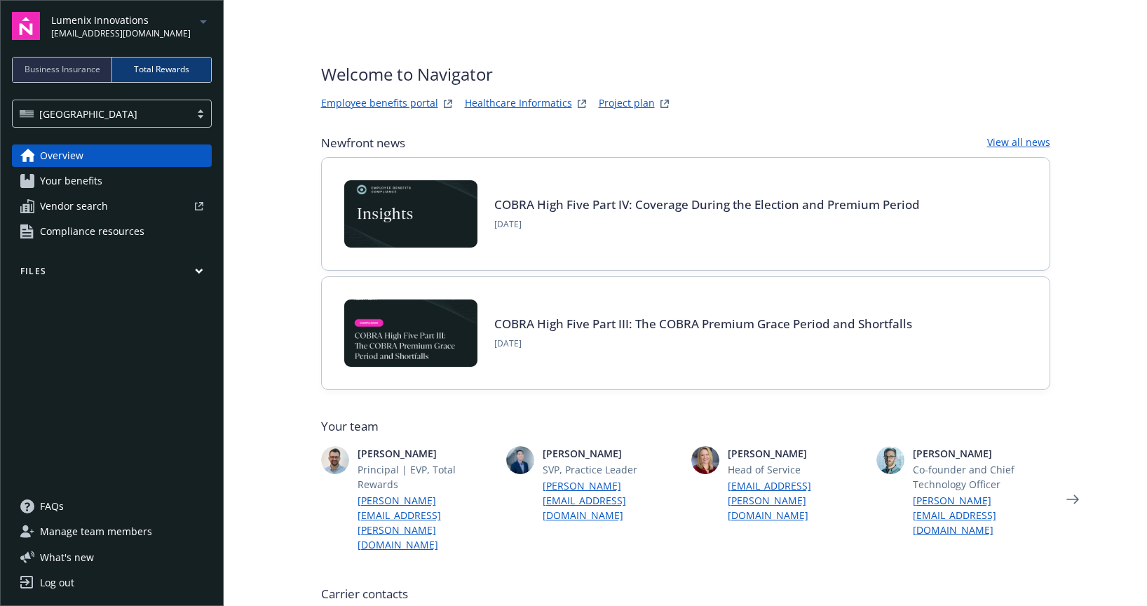
click at [95, 186] on span "Your benefits" at bounding box center [71, 181] width 62 height 22
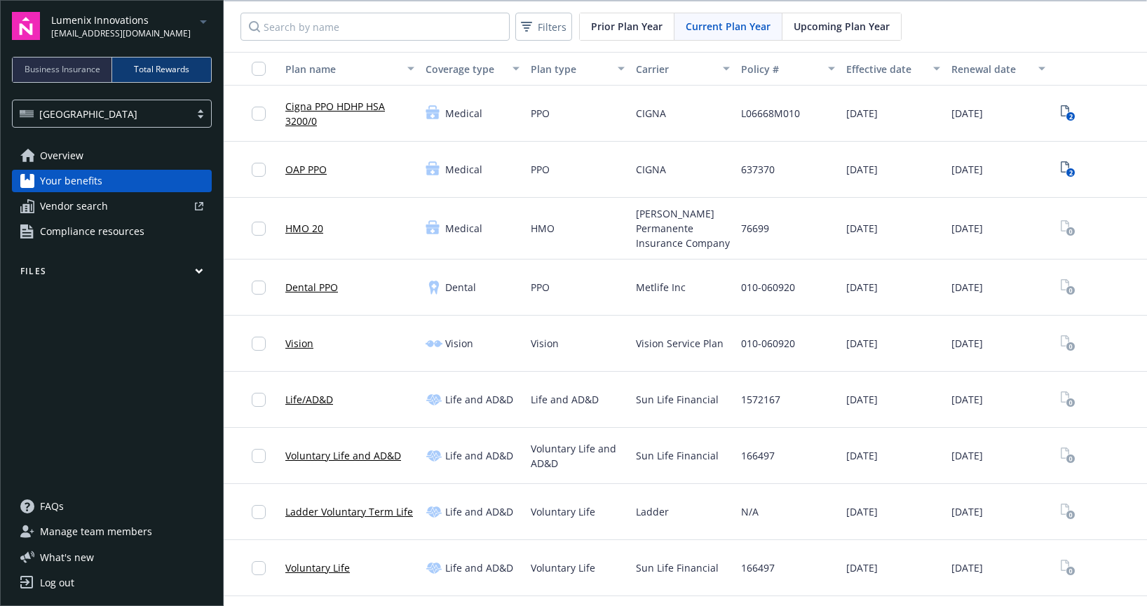
click at [90, 213] on span "Vendor search" at bounding box center [74, 206] width 68 height 22
click at [114, 226] on span "Compliance resources" at bounding box center [92, 231] width 104 height 22
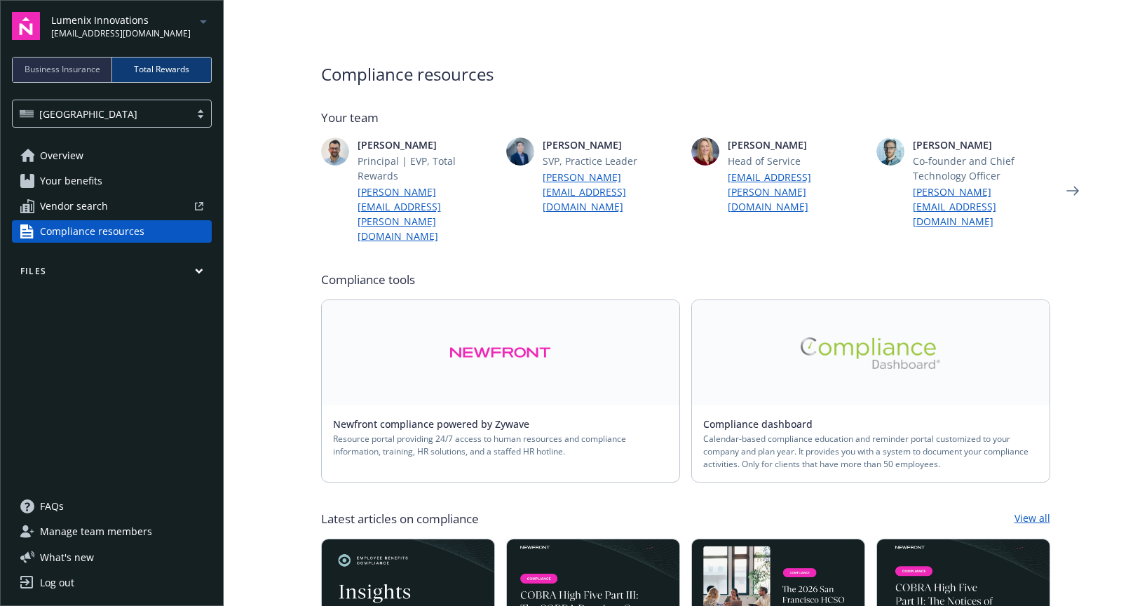
click at [70, 67] on span "Business Insurance" at bounding box center [63, 69] width 76 height 13
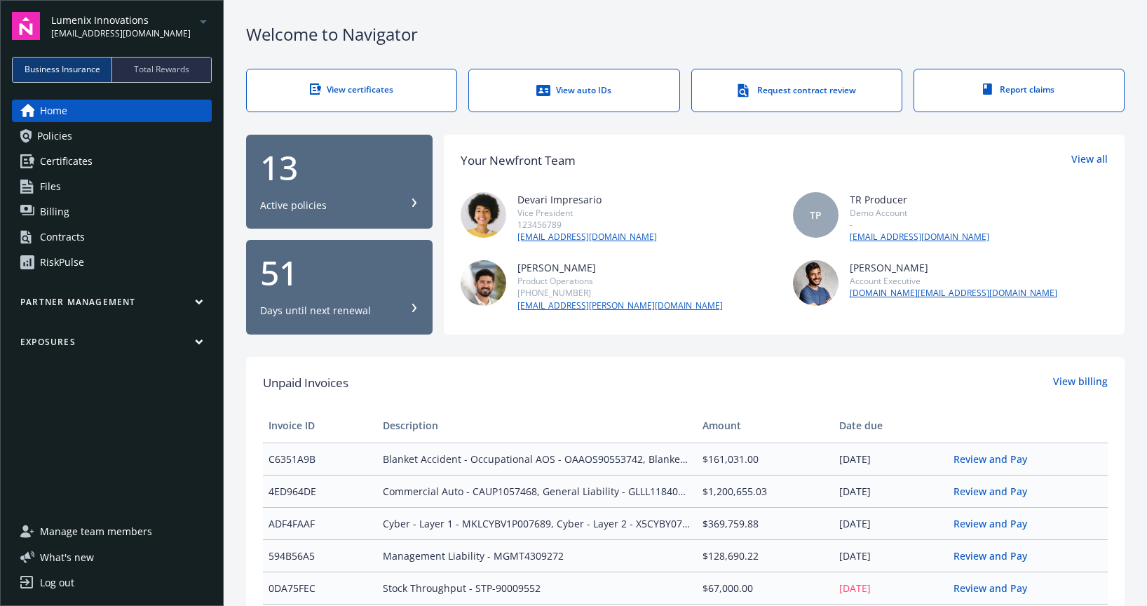
click at [57, 135] on span "Policies" at bounding box center [54, 136] width 35 height 22
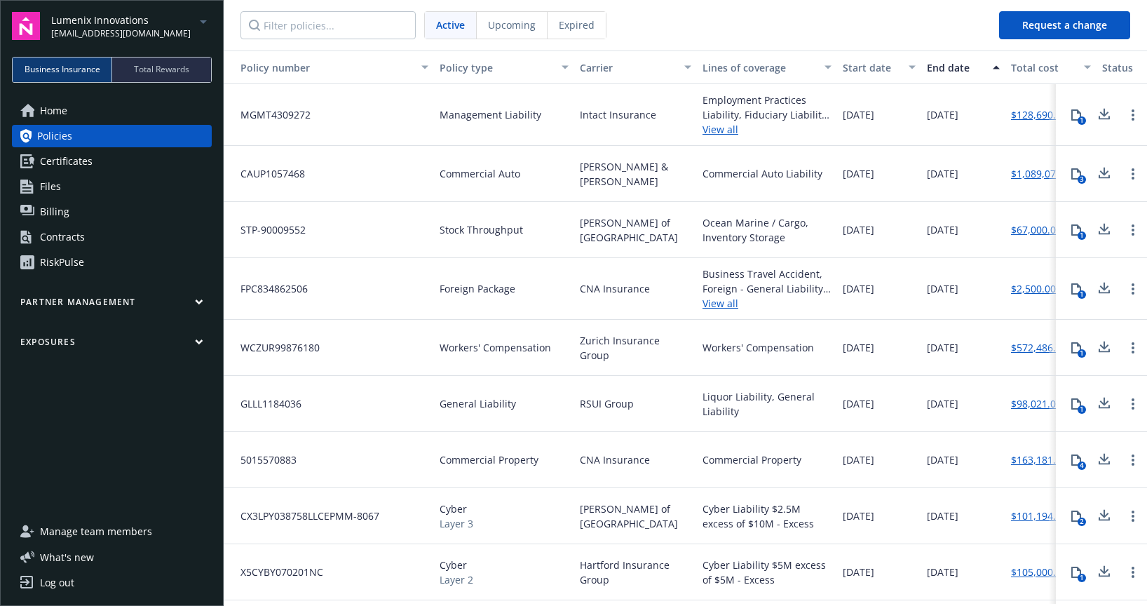
click at [67, 161] on span "Certificates" at bounding box center [66, 161] width 53 height 22
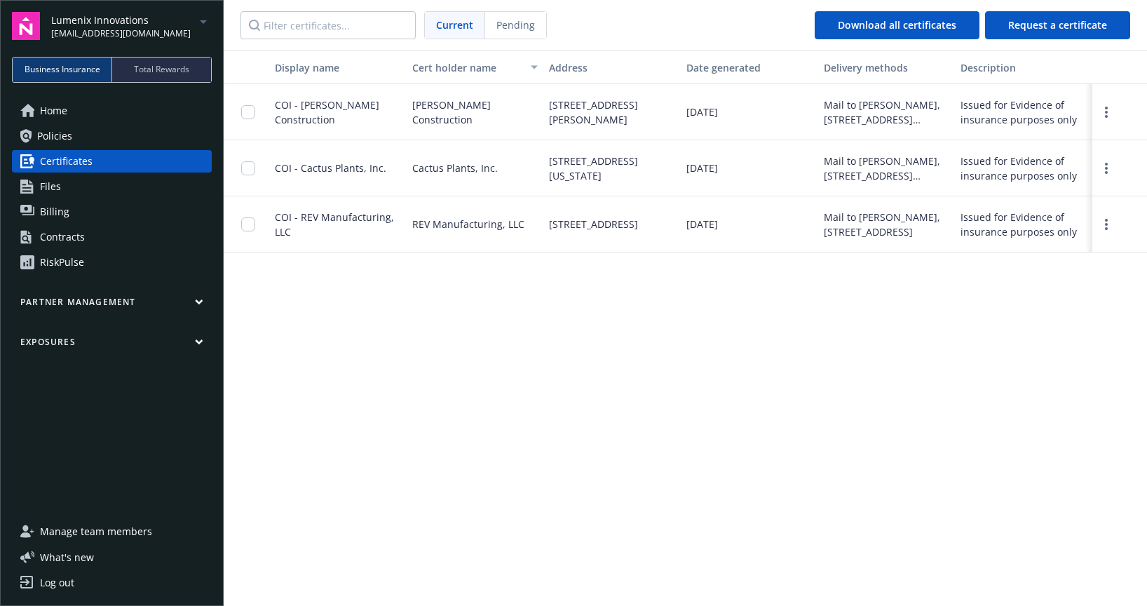
click at [57, 187] on span "Files" at bounding box center [50, 186] width 21 height 22
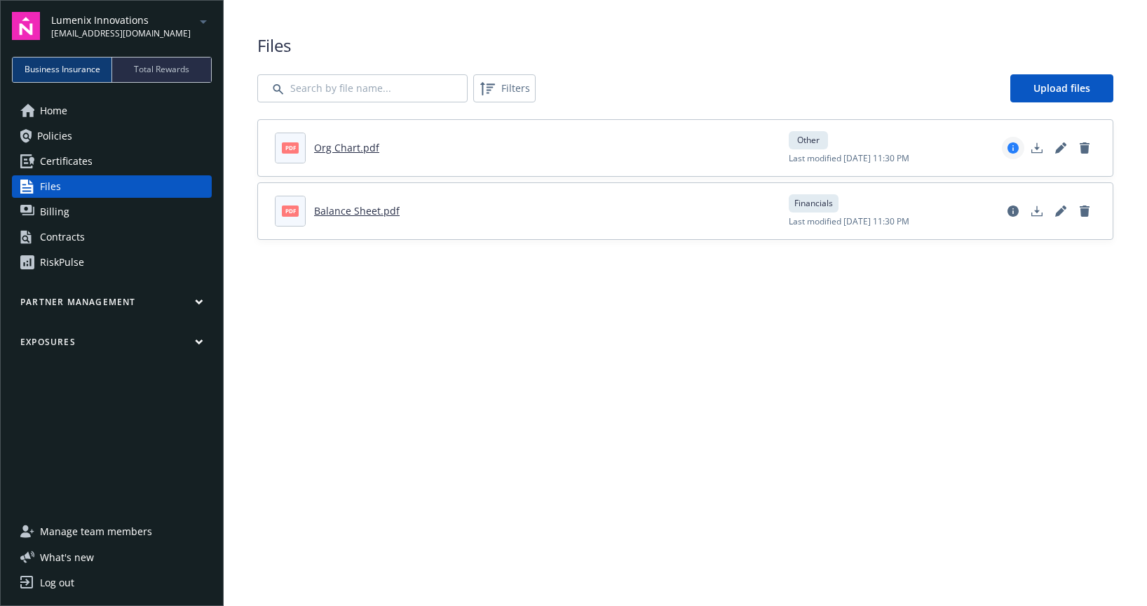
click at [1012, 147] on icon "View file details" at bounding box center [1013, 147] width 11 height 11
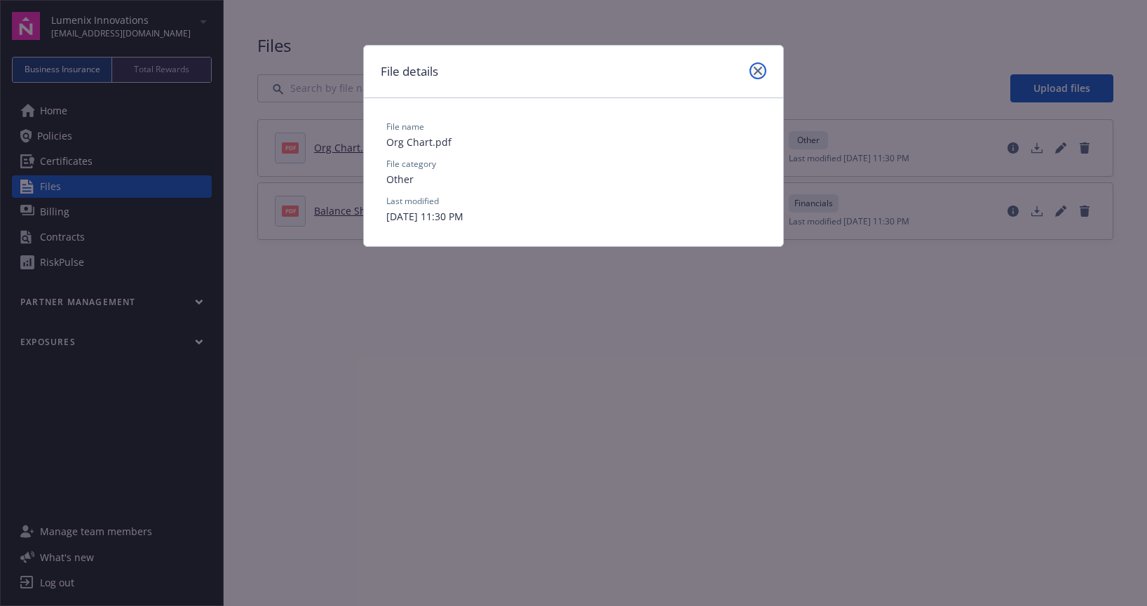
click at [759, 74] on icon "close" at bounding box center [758, 71] width 8 height 8
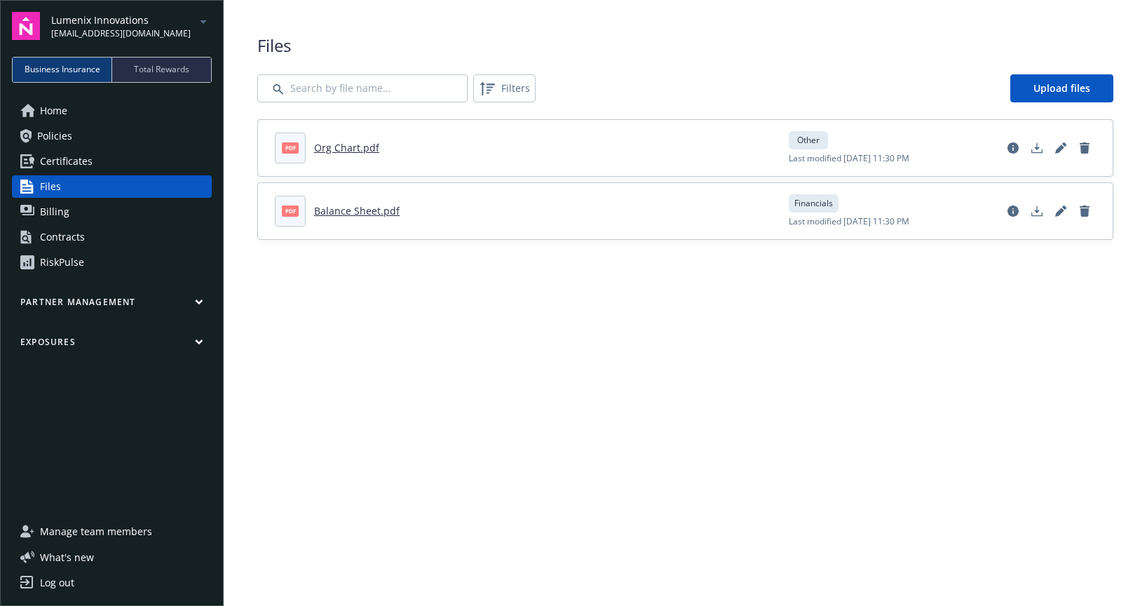
click at [55, 139] on span "Policies" at bounding box center [54, 136] width 35 height 22
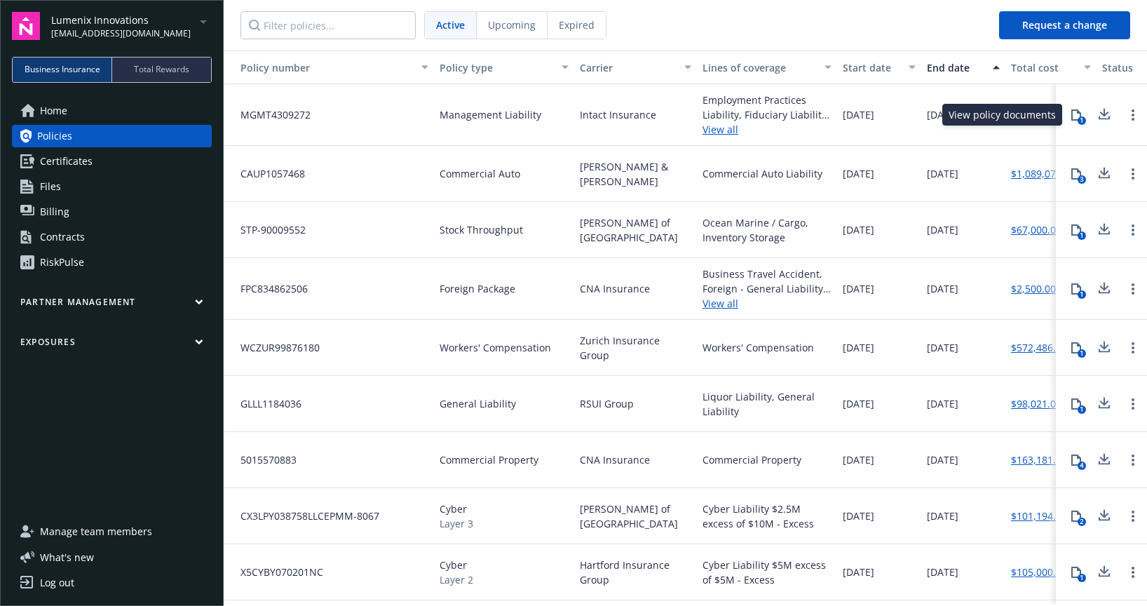
click at [1079, 118] on div "1" at bounding box center [1082, 120] width 8 height 8
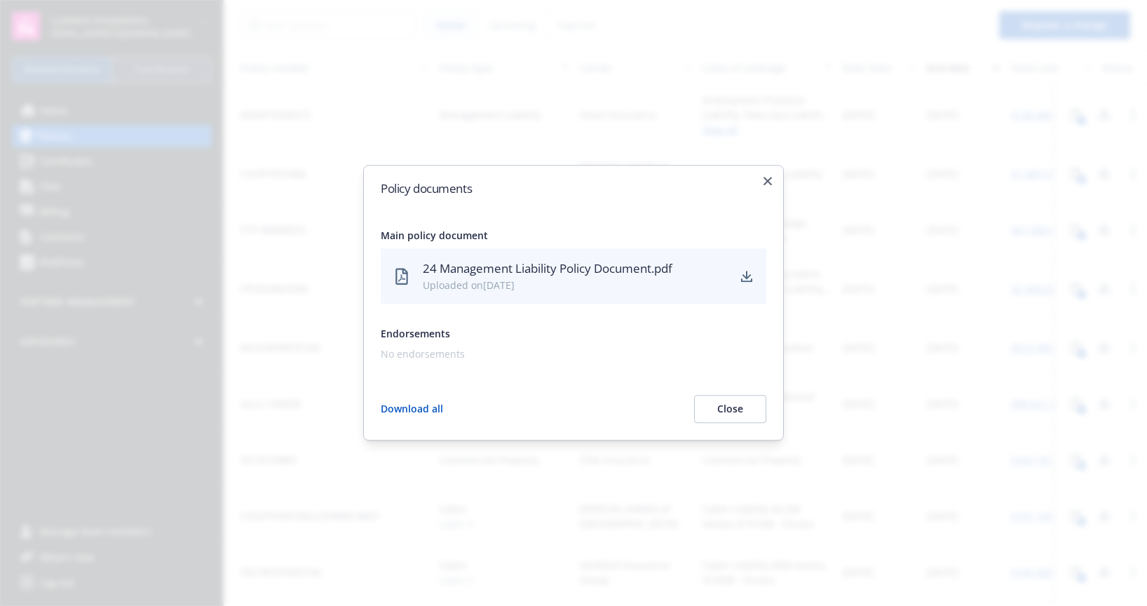
click at [736, 404] on button "Close" at bounding box center [730, 409] width 72 height 28
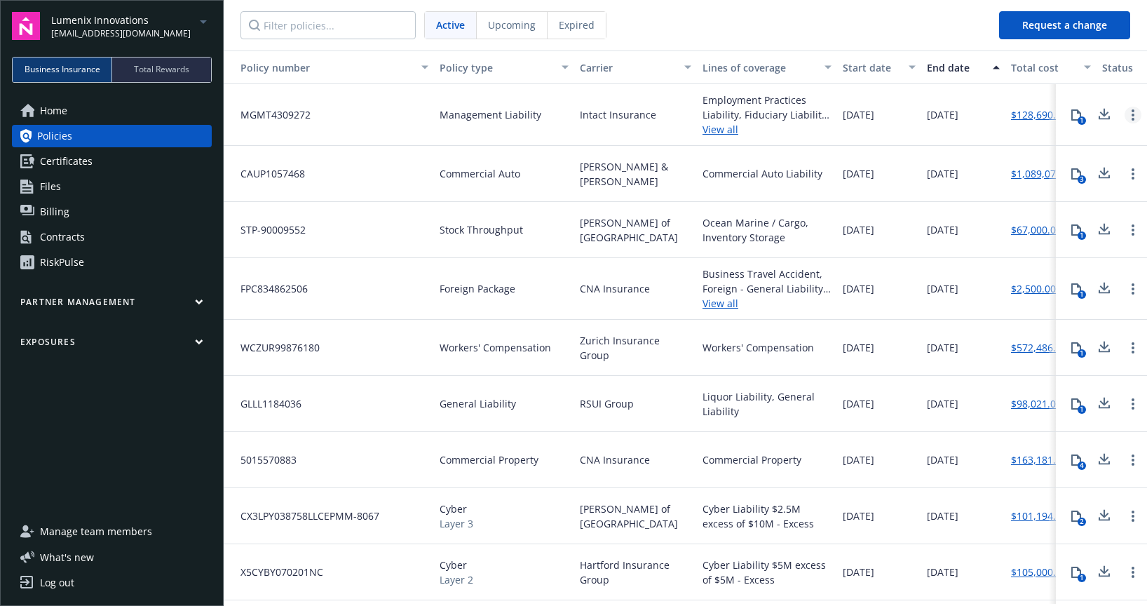
click at [1131, 120] on link "Open options" at bounding box center [1133, 115] width 17 height 17
click at [63, 242] on div "Contracts" at bounding box center [62, 237] width 45 height 22
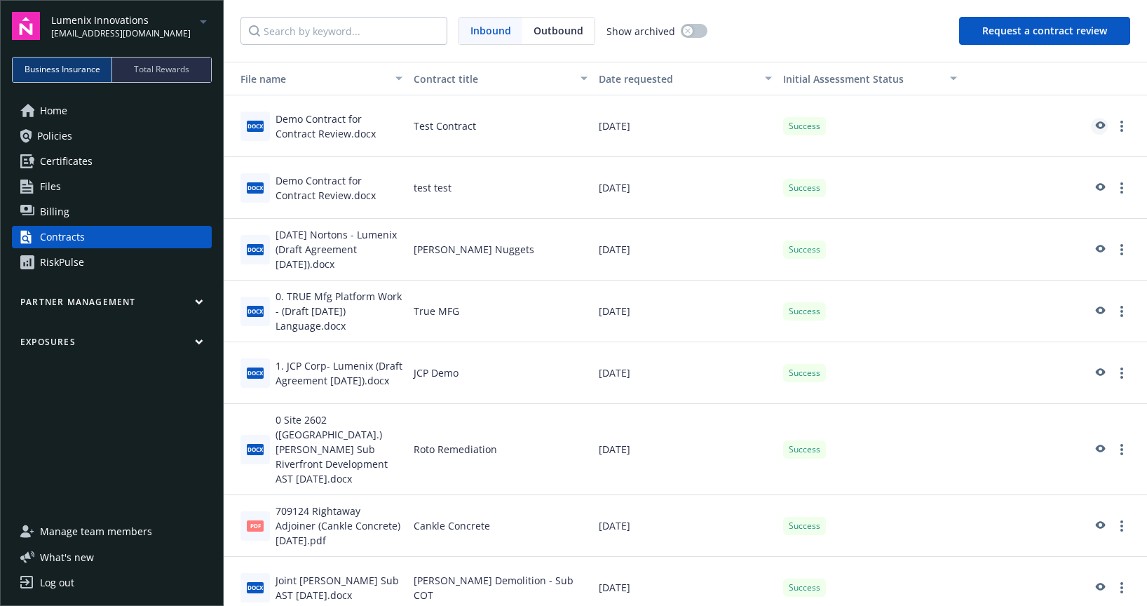
click at [1102, 128] on icon "preview" at bounding box center [1101, 125] width 10 height 8
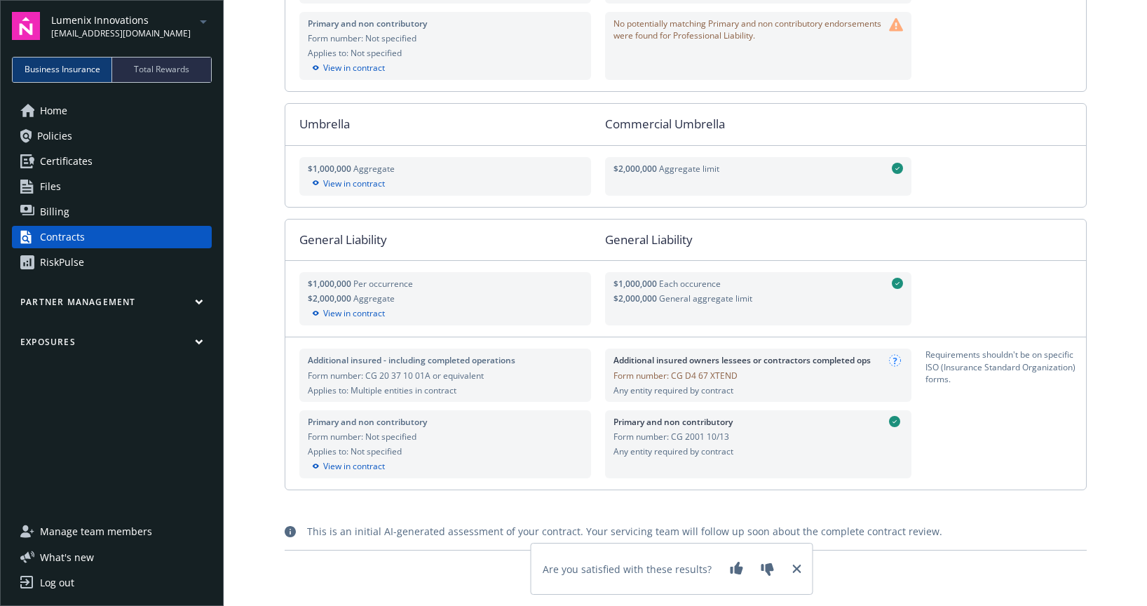
scroll to position [730, 0]
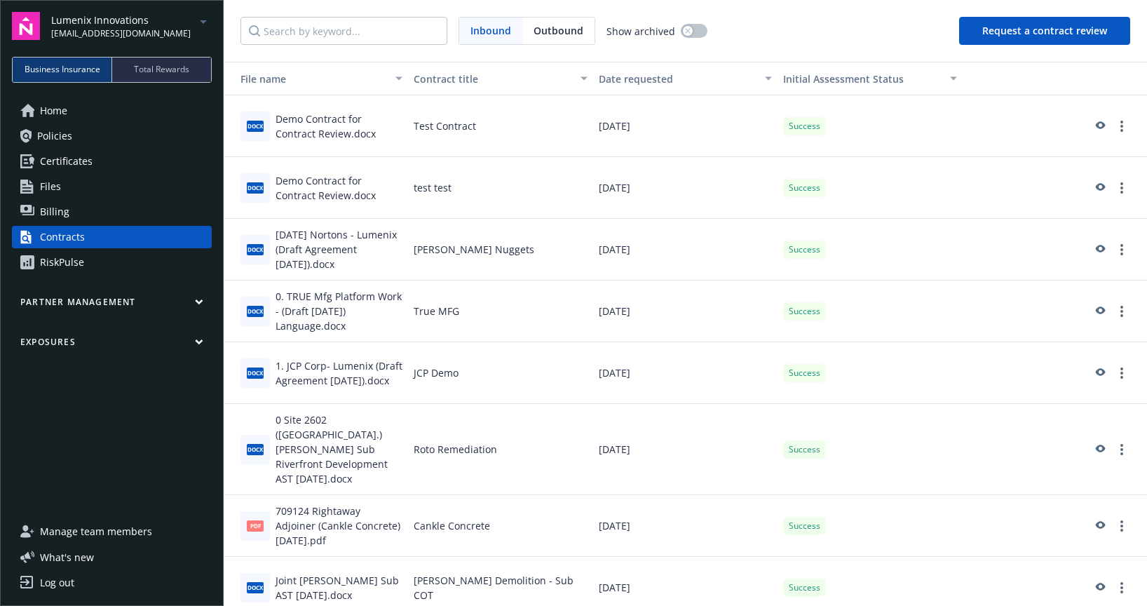
click at [55, 260] on div "RiskPulse" at bounding box center [62, 262] width 44 height 22
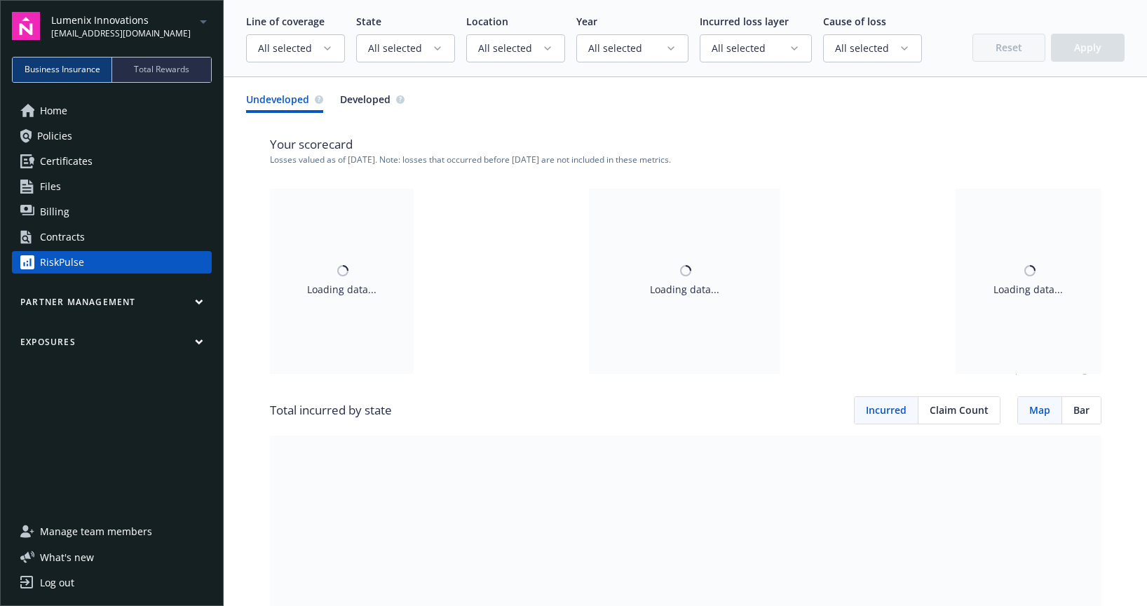
click at [56, 118] on span "Home" at bounding box center [53, 111] width 27 height 22
